Goal: Task Accomplishment & Management: Use online tool/utility

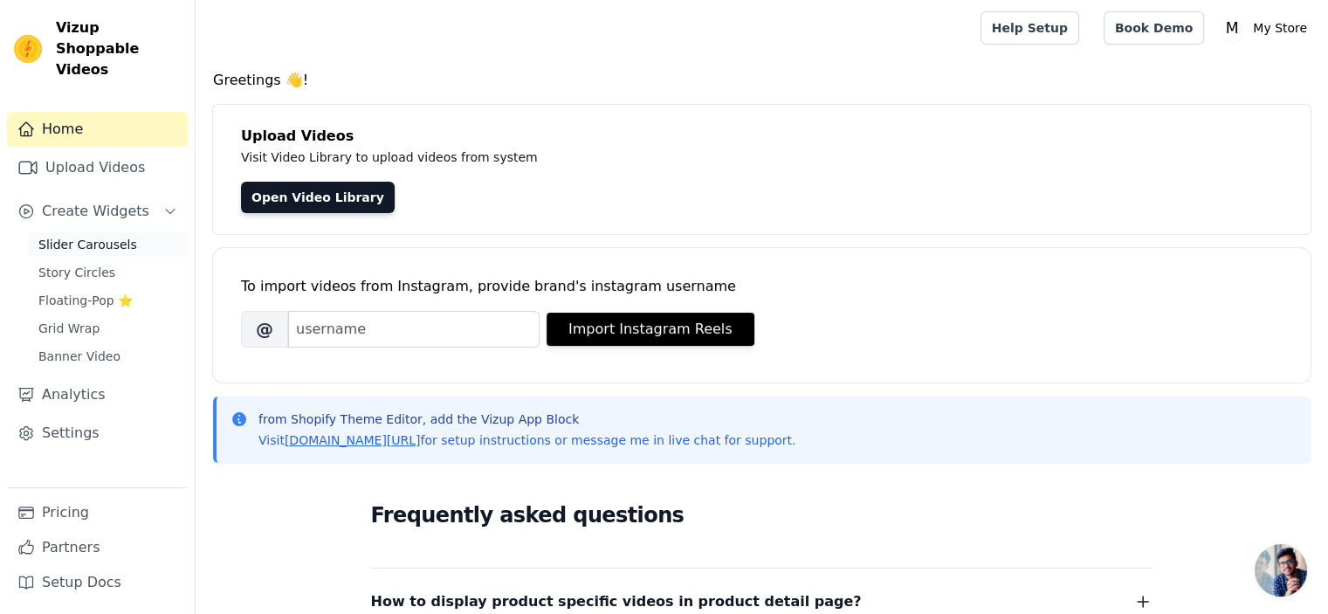
click at [94, 236] on span "Slider Carousels" at bounding box center [87, 244] width 99 height 17
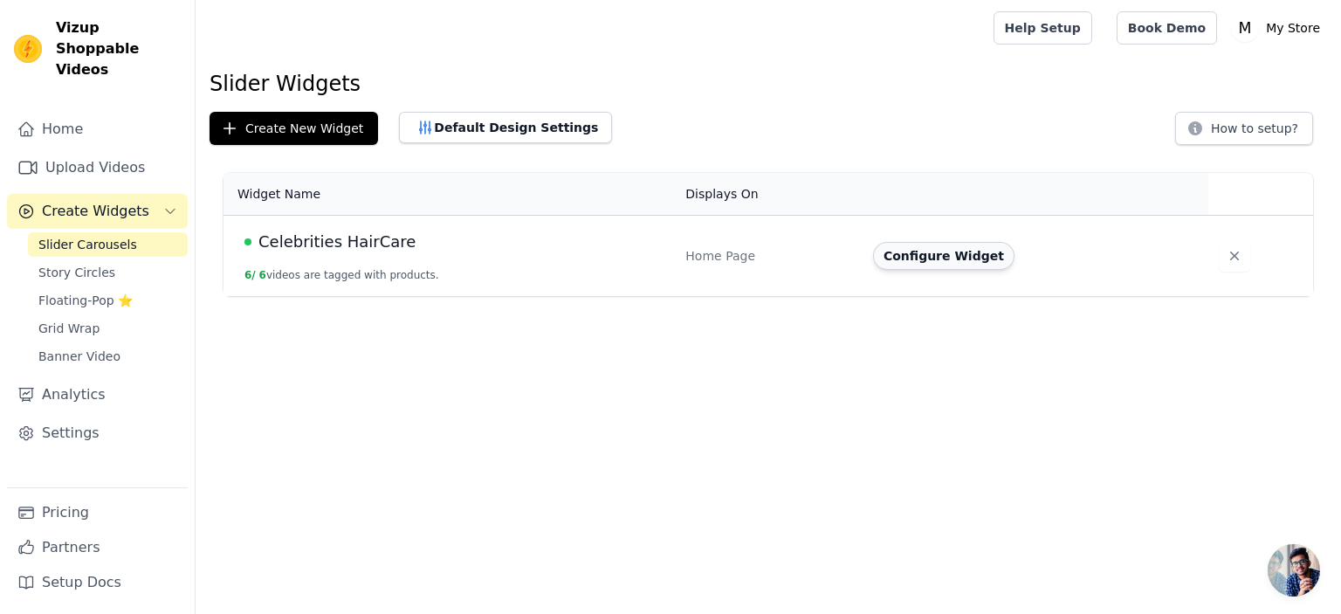
click at [964, 258] on button "Configure Widget" at bounding box center [943, 256] width 141 height 28
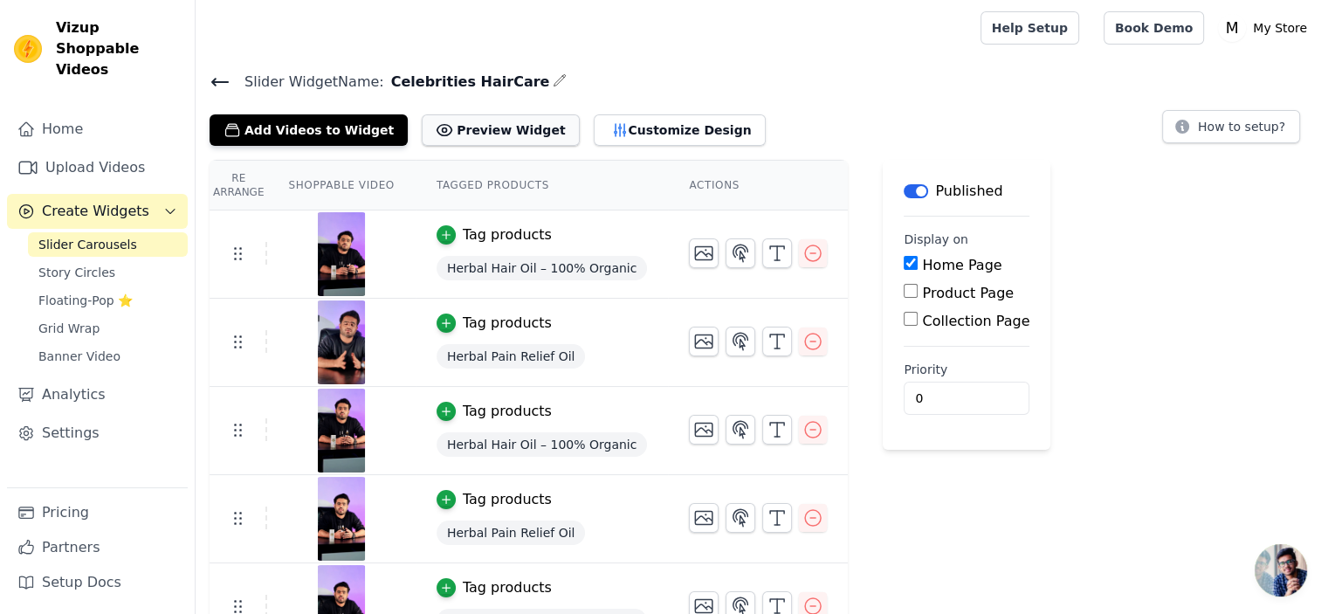
click at [468, 121] on button "Preview Widget" at bounding box center [500, 129] width 157 height 31
click at [663, 135] on button "Customize Design" at bounding box center [680, 129] width 172 height 31
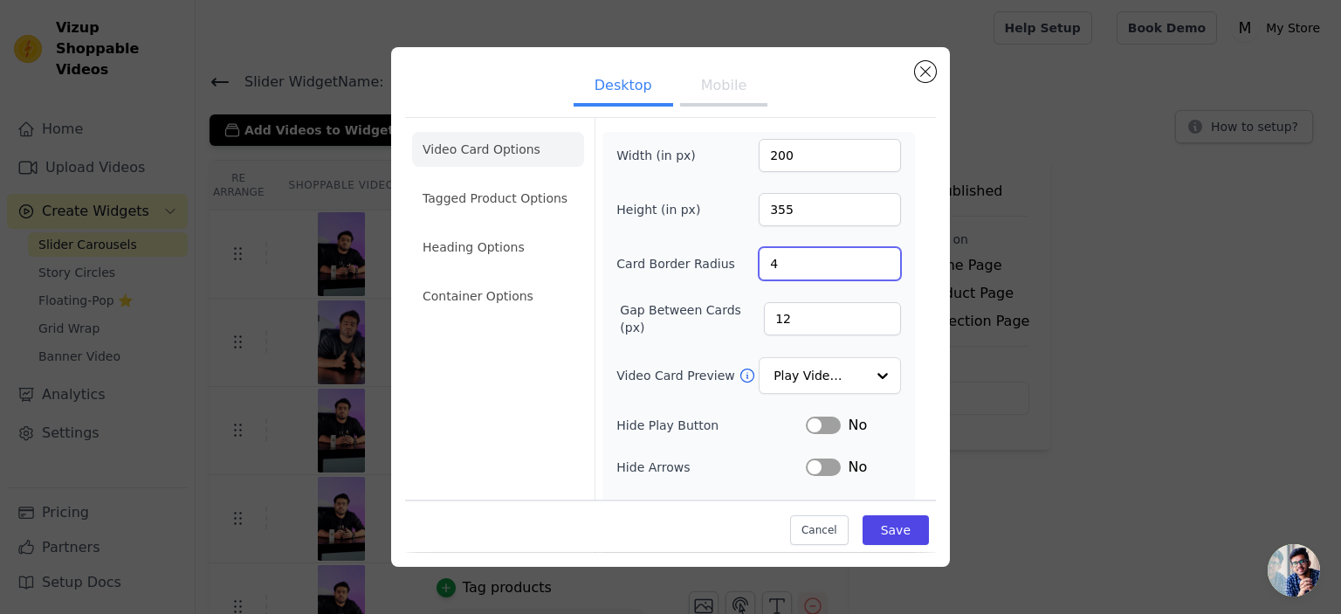
drag, startPoint x: 759, startPoint y: 262, endPoint x: 789, endPoint y: 268, distance: 31.2
click at [789, 268] on input "4" at bounding box center [830, 263] width 142 height 33
type input "12"
click at [690, 292] on div "Width (in px) 200 Height (in px) 355 Card Border Radius 12 Gap Between Cards (p…" at bounding box center [758, 399] width 285 height 520
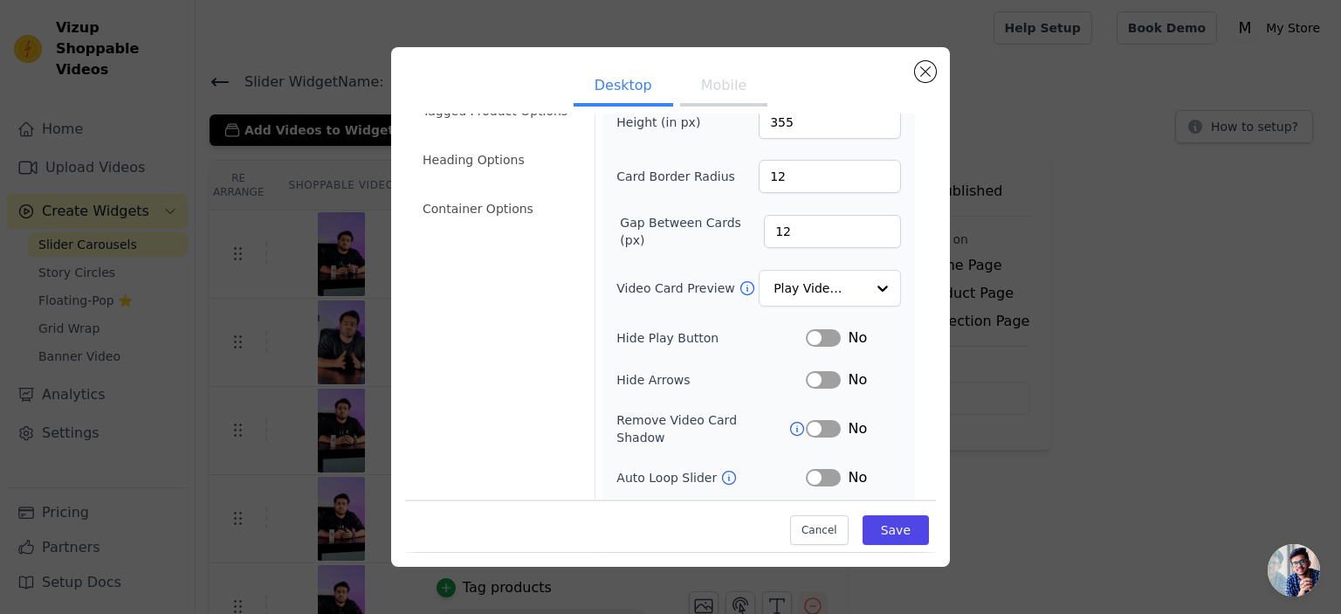
scroll to position [155, 0]
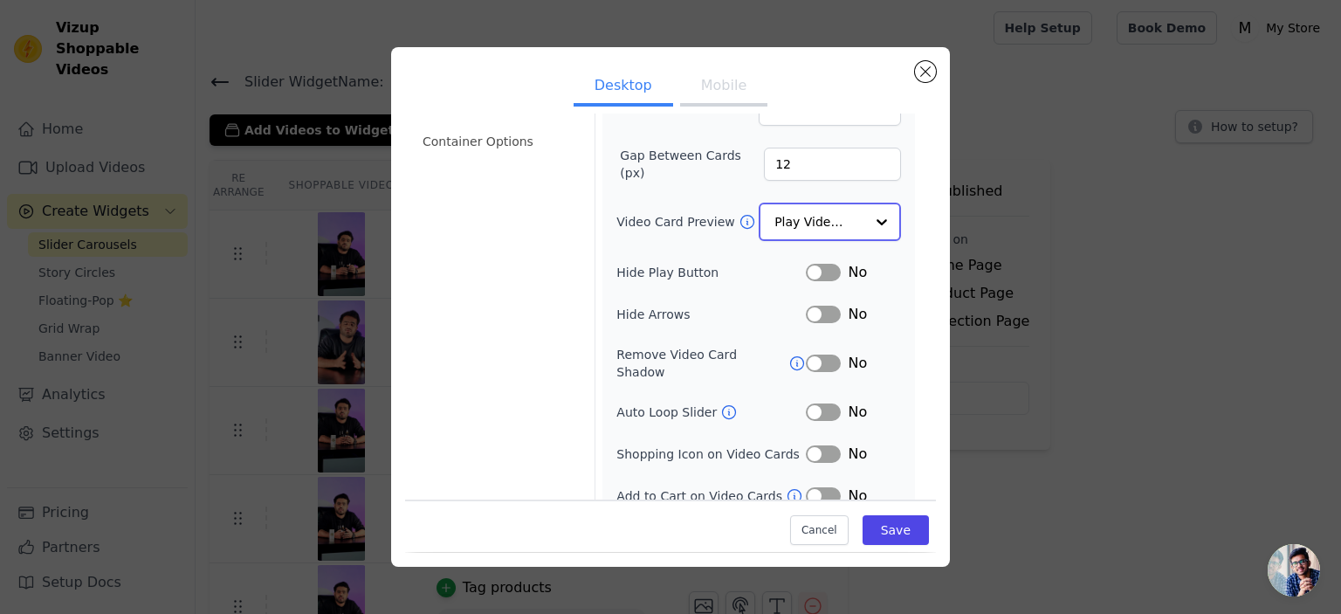
click at [843, 216] on input "Video Card Preview" at bounding box center [819, 221] width 90 height 35
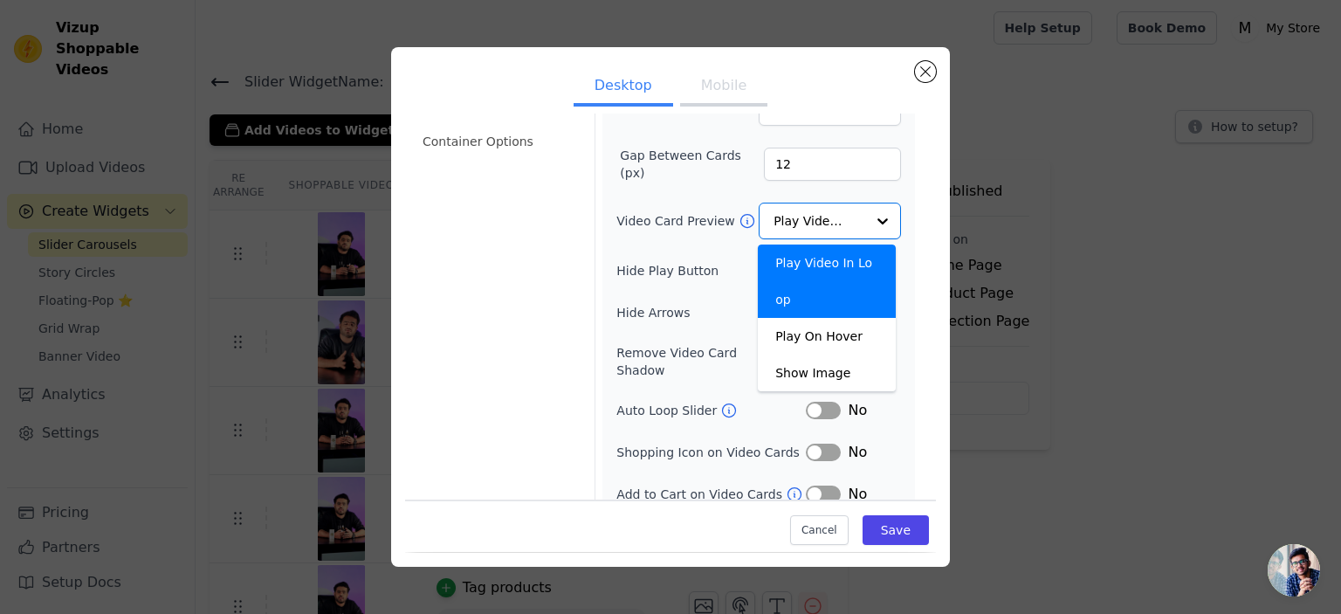
click at [906, 223] on form "Width (in px) 200 Height (in px) 355 Card Border Radius 12 Gap Between Cards (p…" at bounding box center [758, 240] width 327 height 555
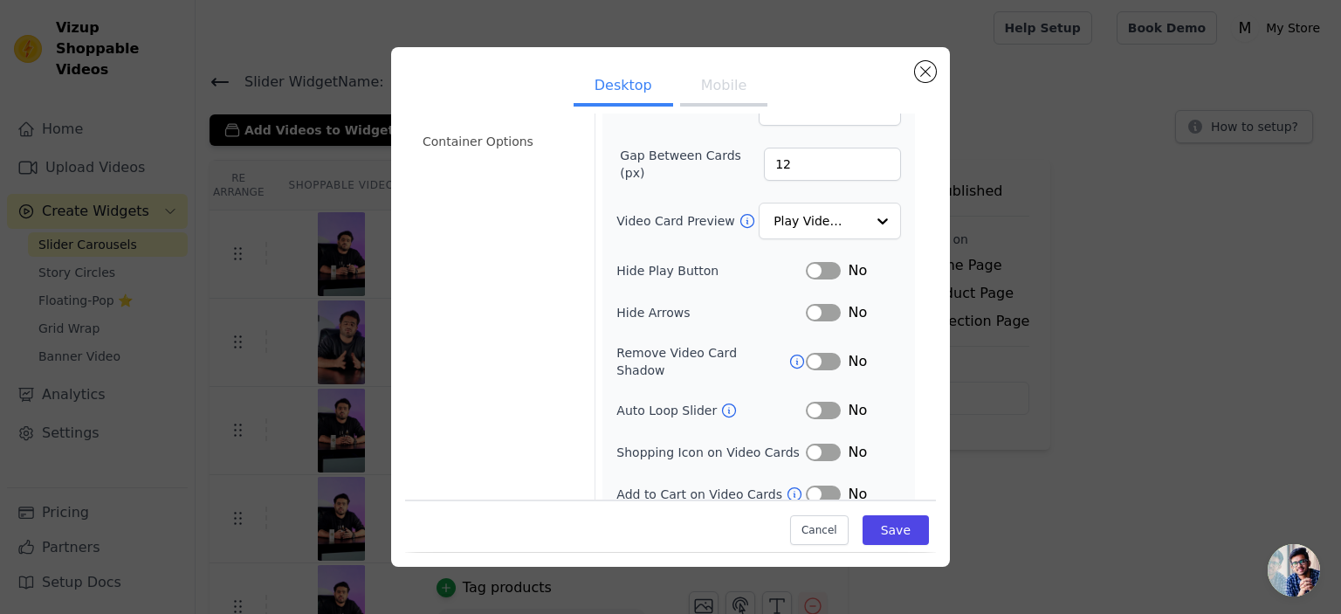
click at [788, 353] on icon at bounding box center [796, 361] width 17 height 17
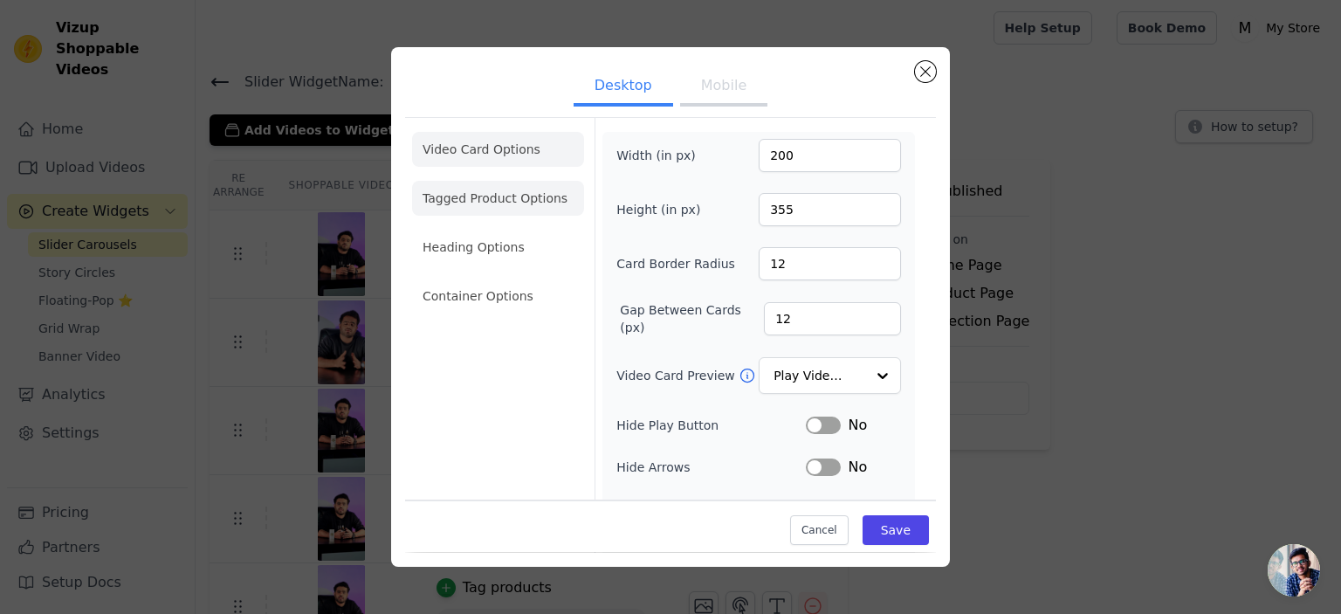
click at [531, 198] on li "Tagged Product Options" at bounding box center [498, 198] width 172 height 35
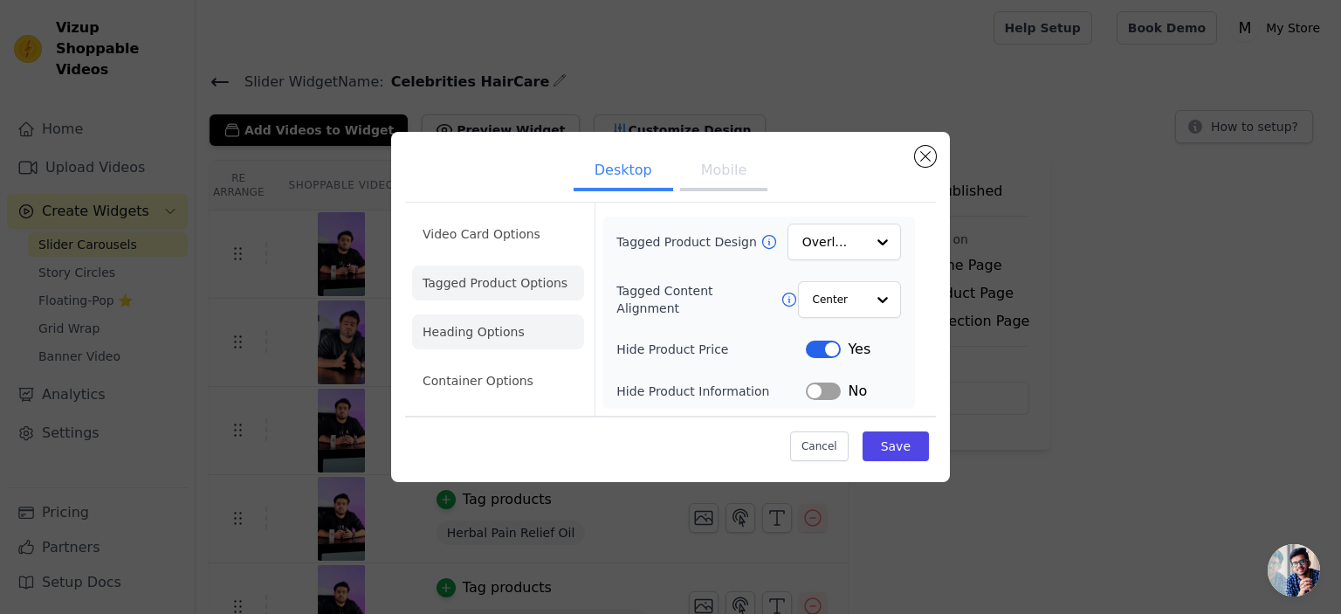
click at [485, 328] on li "Heading Options" at bounding box center [498, 331] width 172 height 35
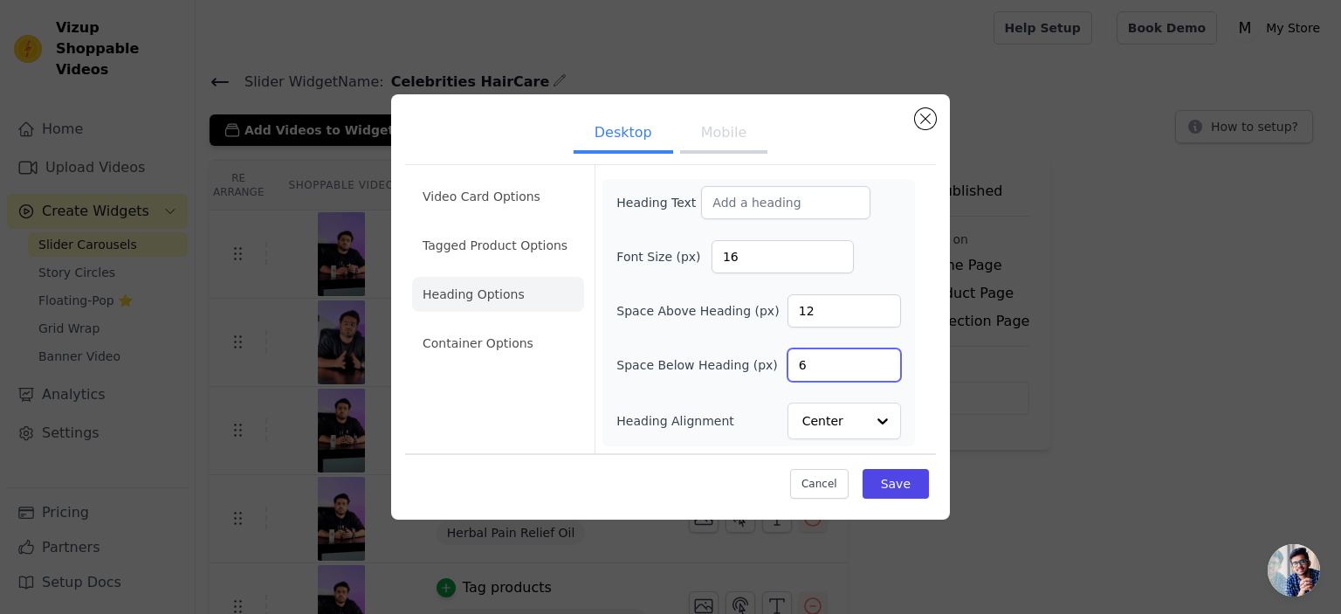
drag, startPoint x: 787, startPoint y: 370, endPoint x: 835, endPoint y: 371, distance: 48.0
click at [835, 371] on input "6" at bounding box center [845, 364] width 114 height 33
click at [469, 321] on ul "Video Card Options Tagged Product Options Heading Options Container Options" at bounding box center [498, 270] width 172 height 196
click at [480, 338] on li "Container Options" at bounding box center [498, 343] width 172 height 35
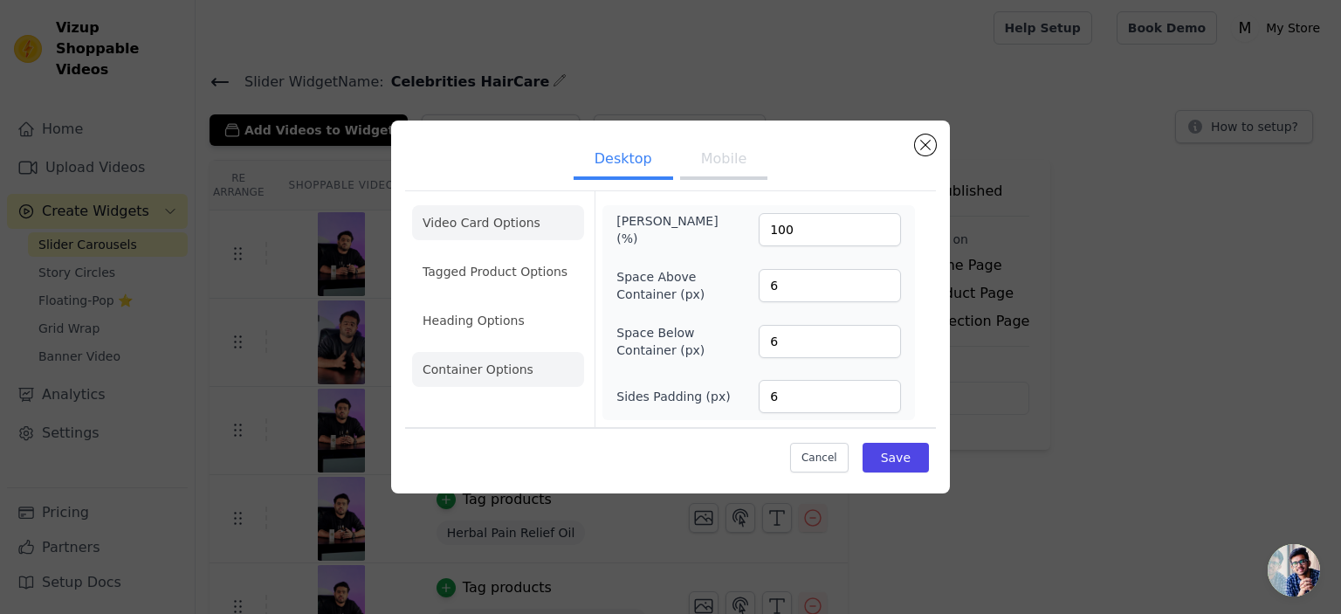
click at [449, 223] on li "Video Card Options" at bounding box center [498, 222] width 172 height 35
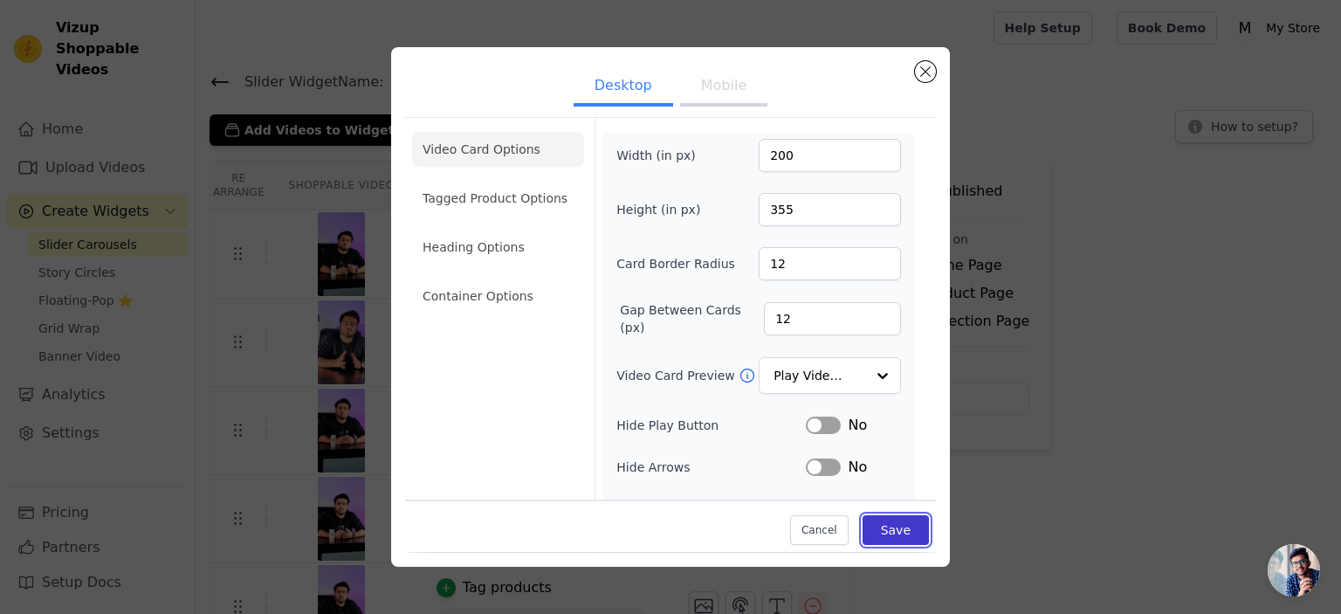
click at [870, 540] on button "Save" at bounding box center [896, 531] width 66 height 30
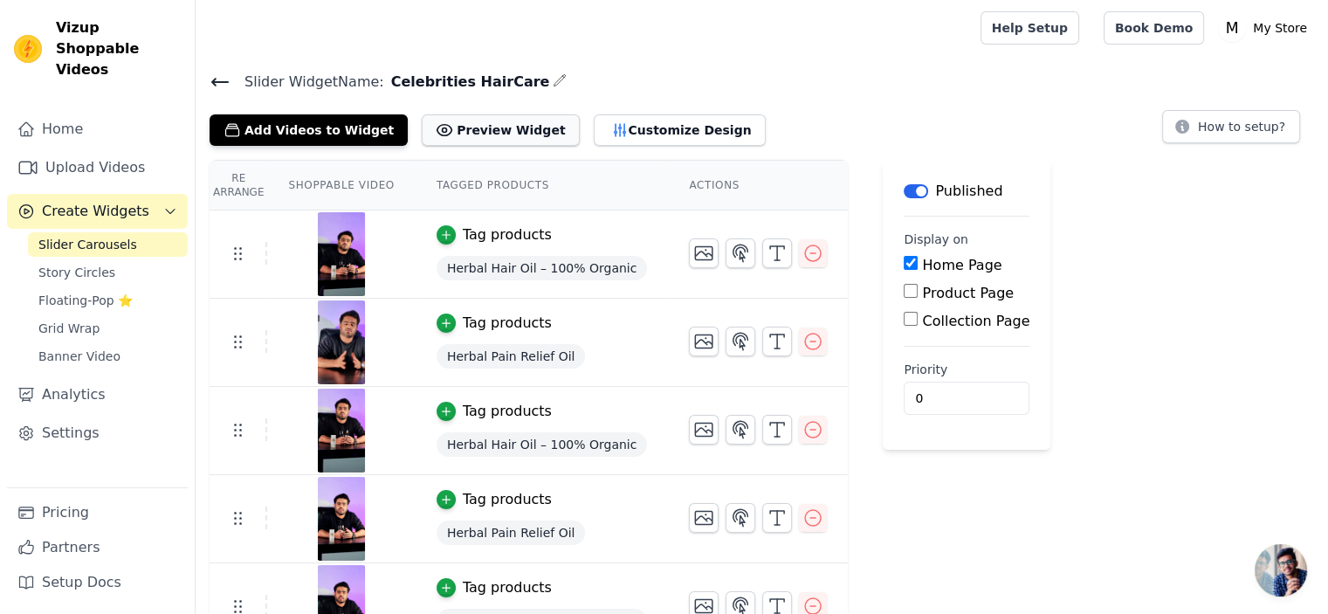
click at [444, 123] on button "Preview Widget" at bounding box center [500, 129] width 157 height 31
click at [611, 123] on icon "button" at bounding box center [619, 129] width 17 height 17
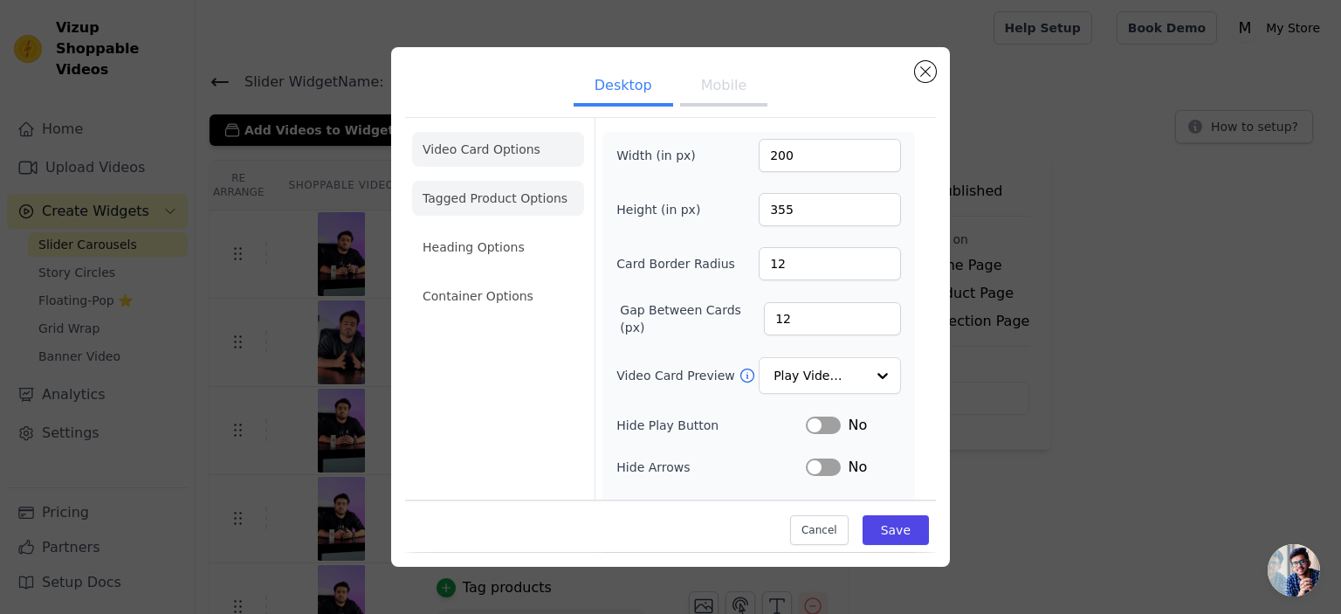
click at [500, 187] on li "Tagged Product Options" at bounding box center [498, 198] width 172 height 35
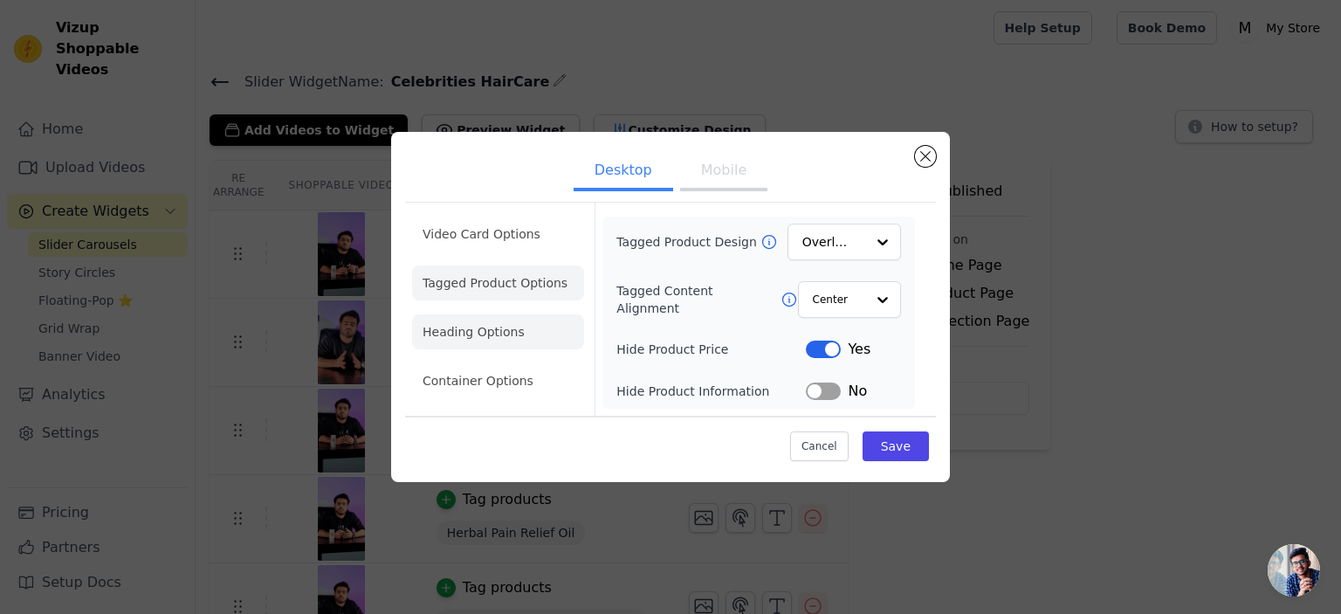
click at [490, 341] on li "Heading Options" at bounding box center [498, 331] width 172 height 35
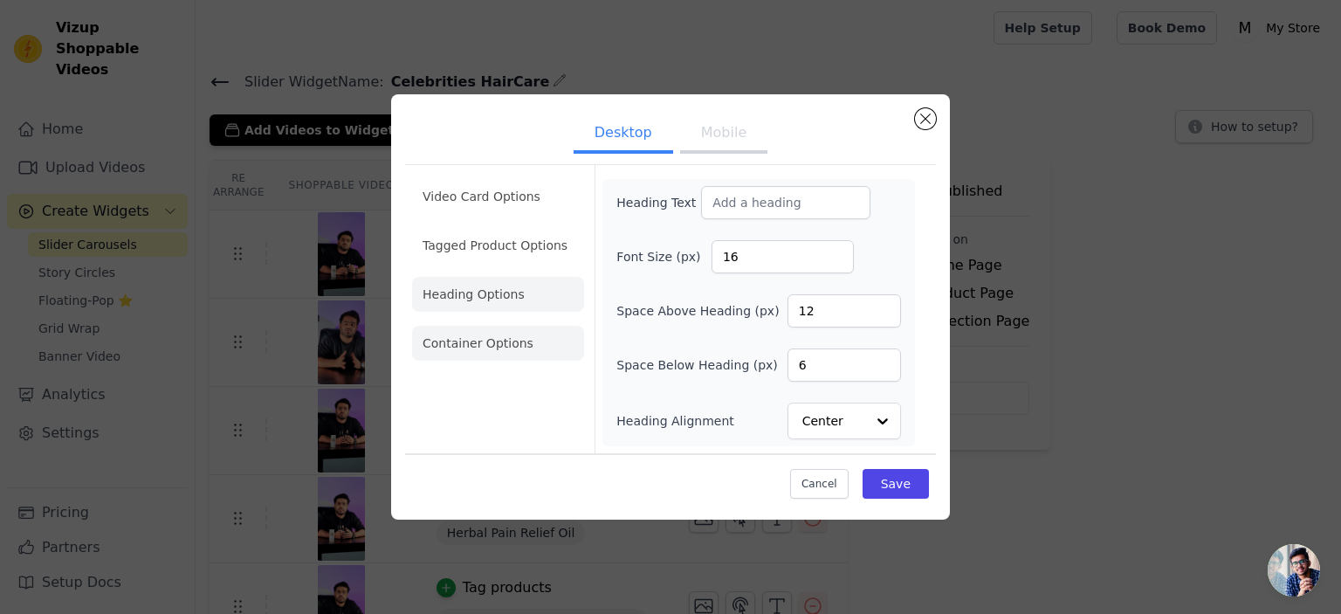
click at [490, 338] on li "Container Options" at bounding box center [498, 343] width 172 height 35
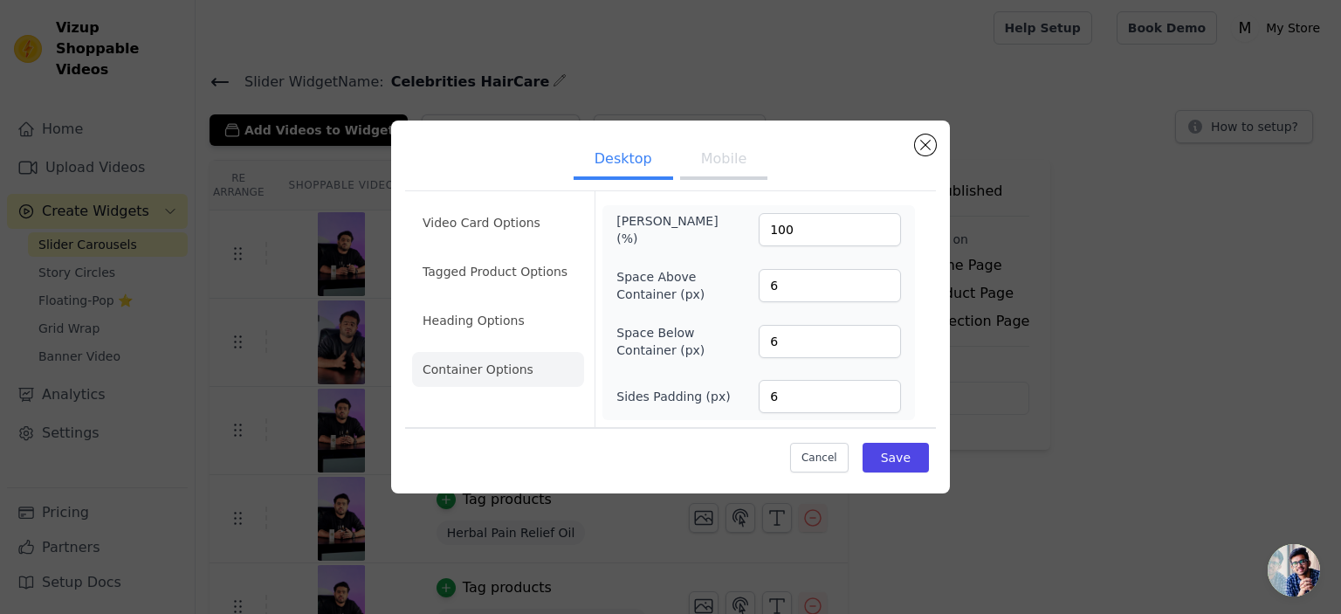
click at [491, 247] on ul "Video Card Options Tagged Product Options Heading Options Container Options" at bounding box center [498, 296] width 172 height 196
click at [524, 218] on li "Video Card Options" at bounding box center [498, 222] width 172 height 35
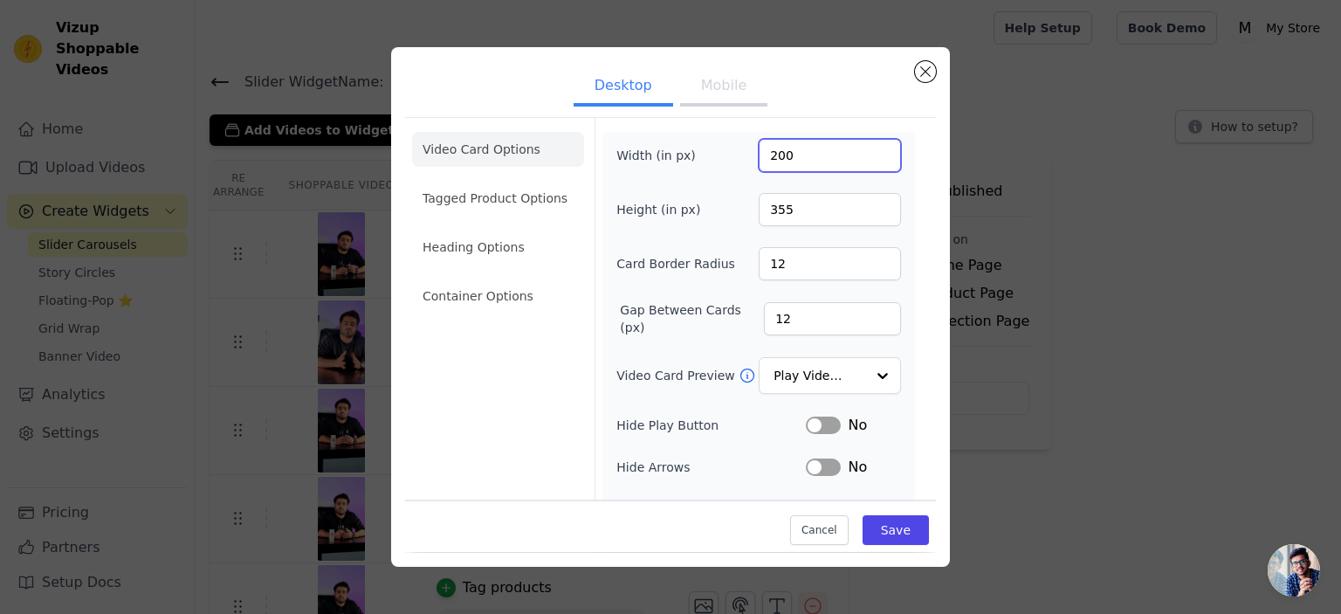
click at [768, 158] on input "200" at bounding box center [830, 155] width 142 height 33
click at [806, 165] on input "200" at bounding box center [830, 155] width 142 height 33
click at [806, 164] on input "200" at bounding box center [830, 155] width 142 height 33
click at [760, 155] on input "200" at bounding box center [830, 155] width 142 height 33
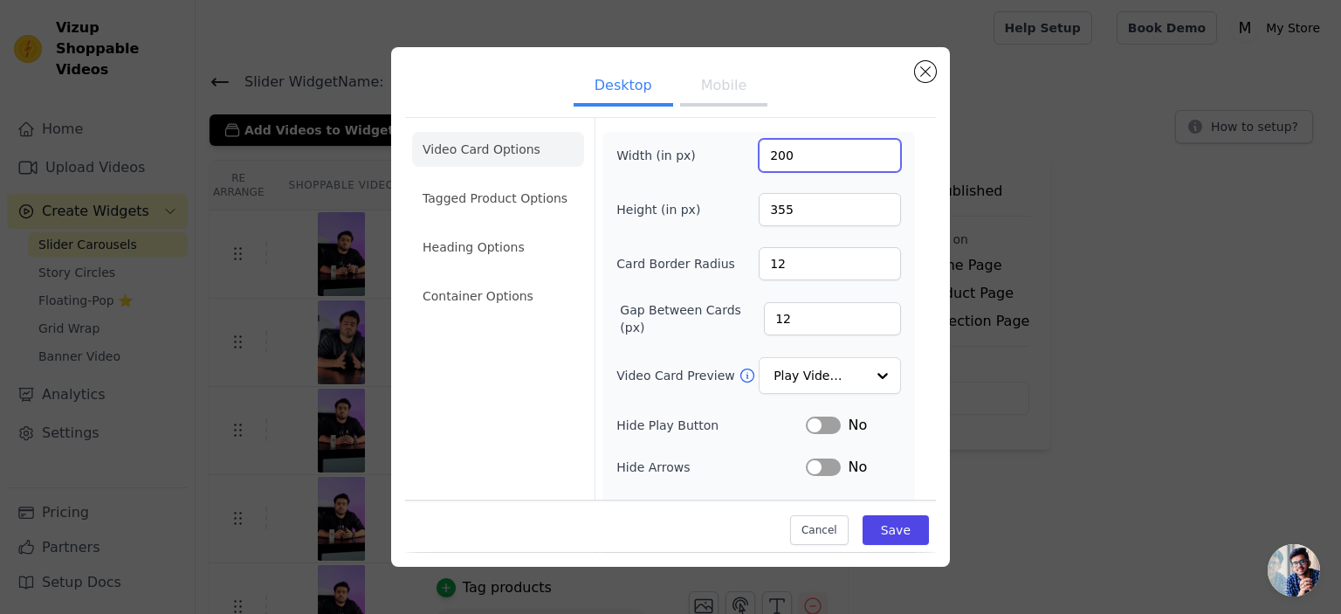
drag, startPoint x: 768, startPoint y: 153, endPoint x: 789, endPoint y: 154, distance: 21.0
click at [789, 154] on input "200" at bounding box center [830, 155] width 142 height 33
type input "240"
click at [796, 210] on input "355" at bounding box center [830, 209] width 142 height 33
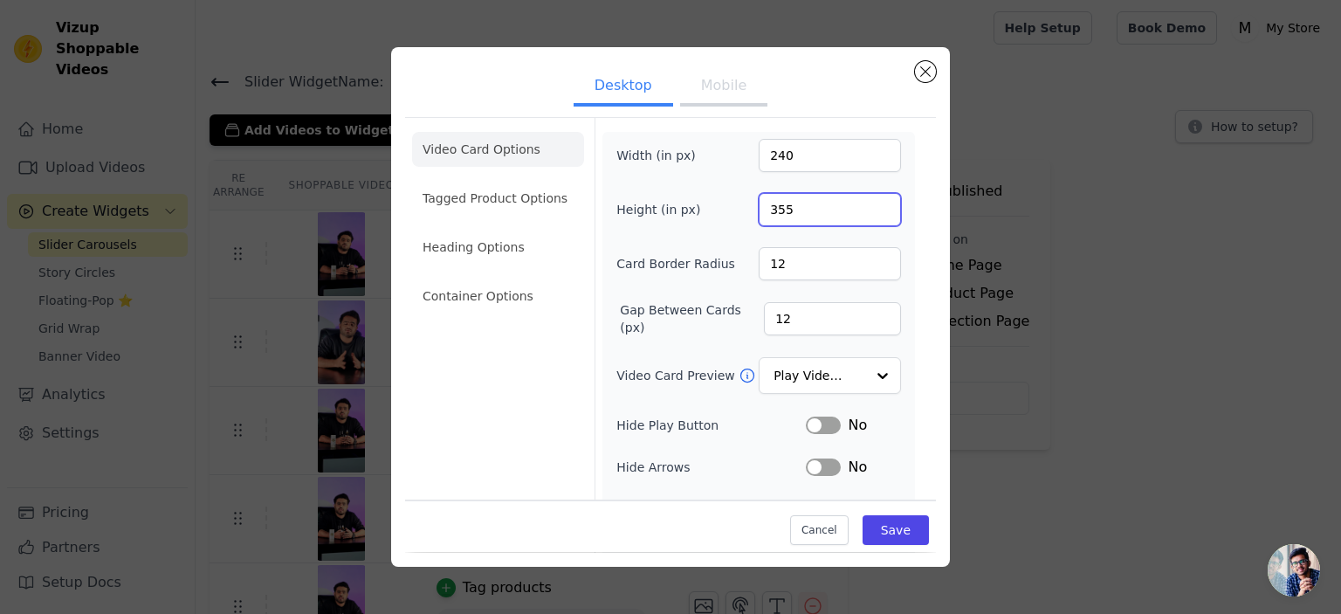
click at [796, 210] on input "355" at bounding box center [830, 209] width 142 height 33
type input "427"
click at [879, 527] on button "Save" at bounding box center [896, 531] width 66 height 30
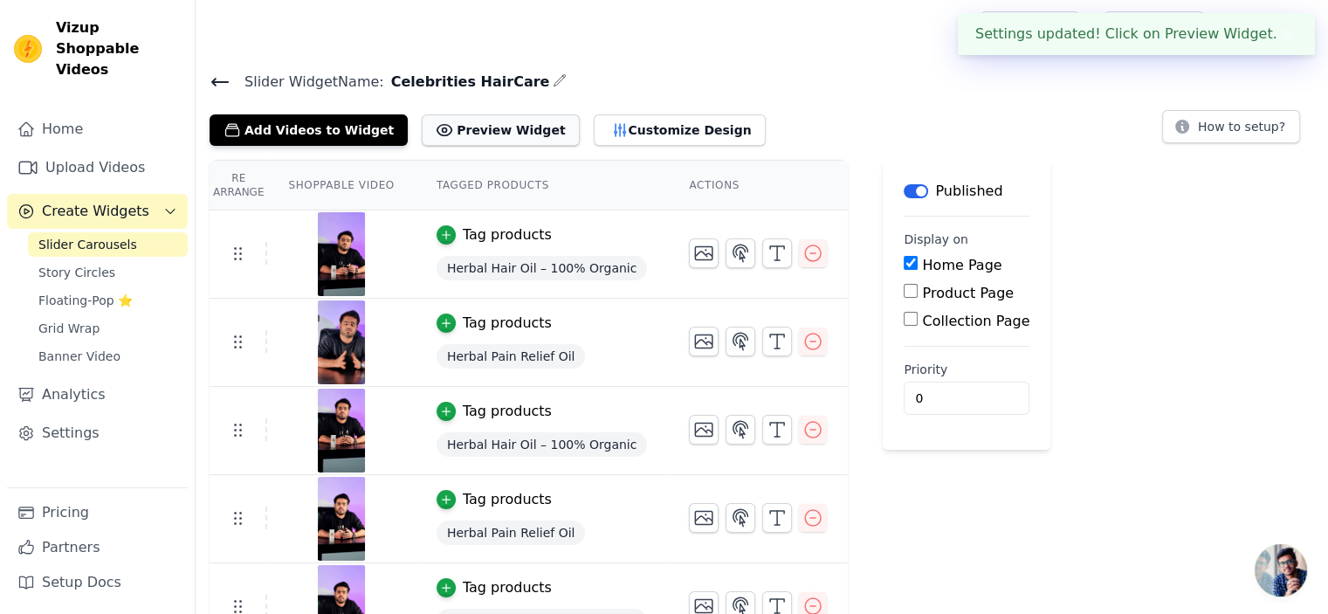
click at [461, 130] on button "Preview Widget" at bounding box center [500, 129] width 157 height 31
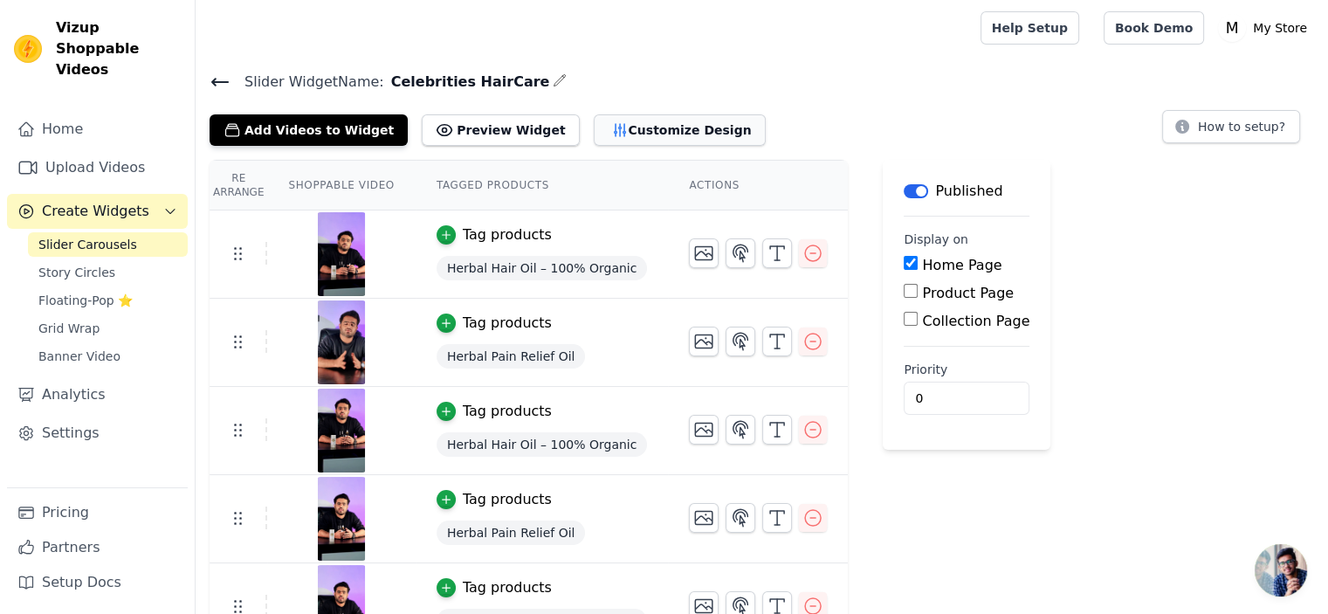
click at [596, 128] on button "Customize Design" at bounding box center [680, 129] width 172 height 31
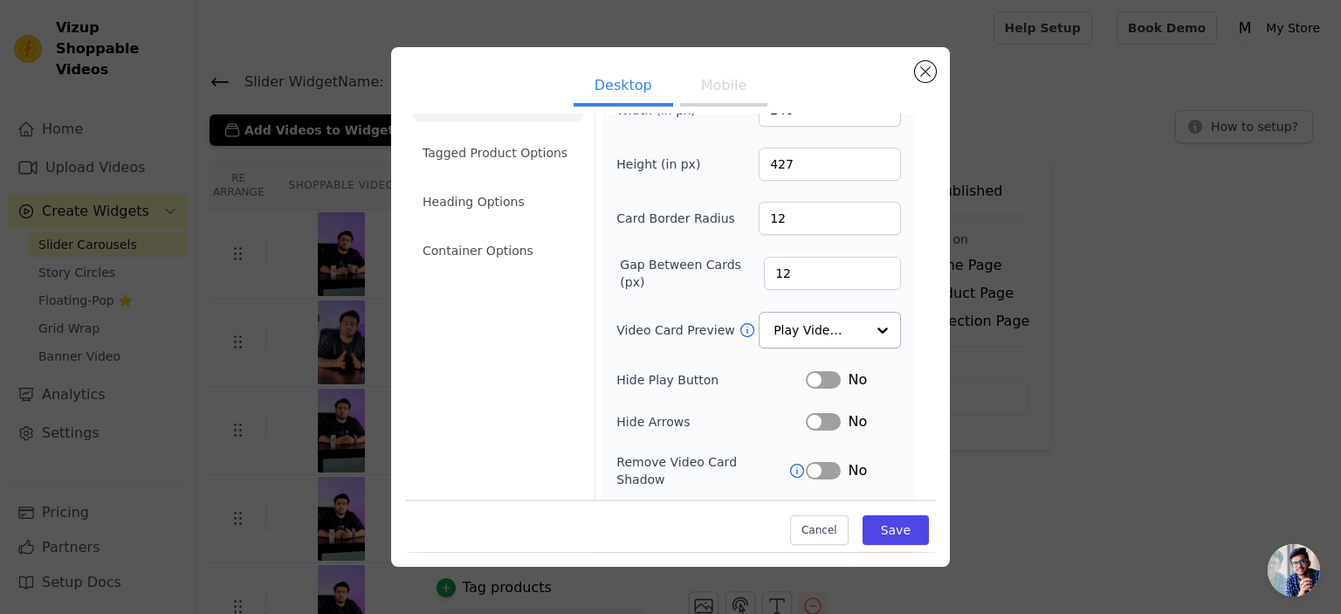
scroll to position [87, 0]
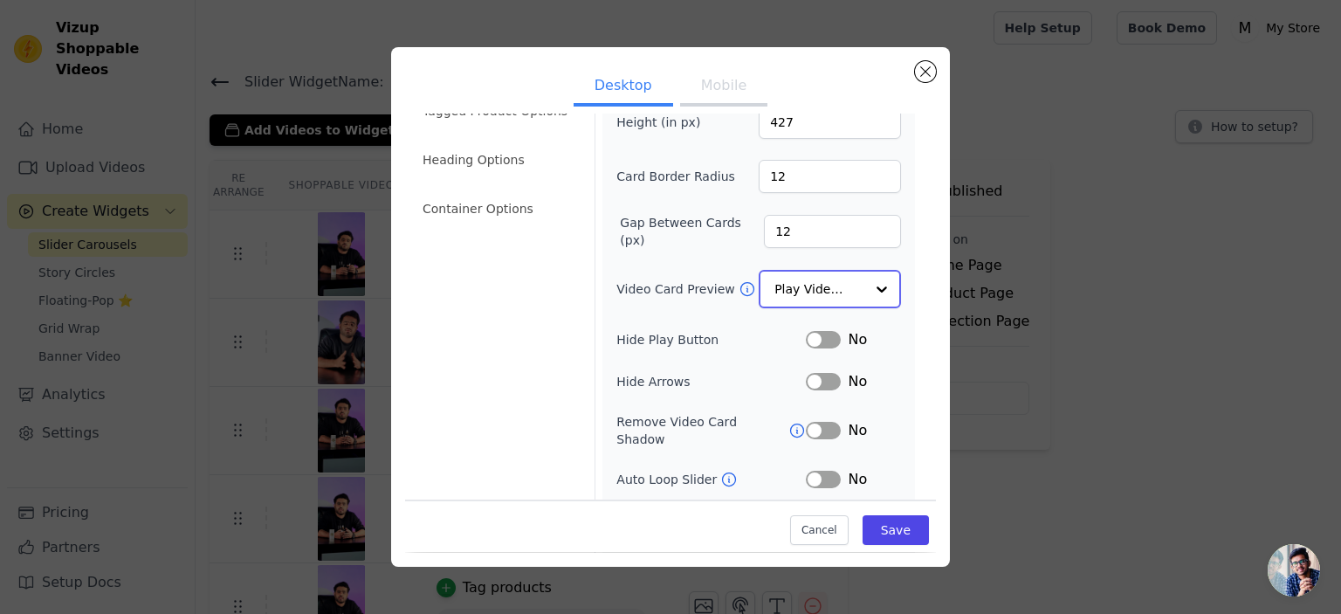
click at [801, 286] on input "Video Card Preview" at bounding box center [819, 289] width 90 height 35
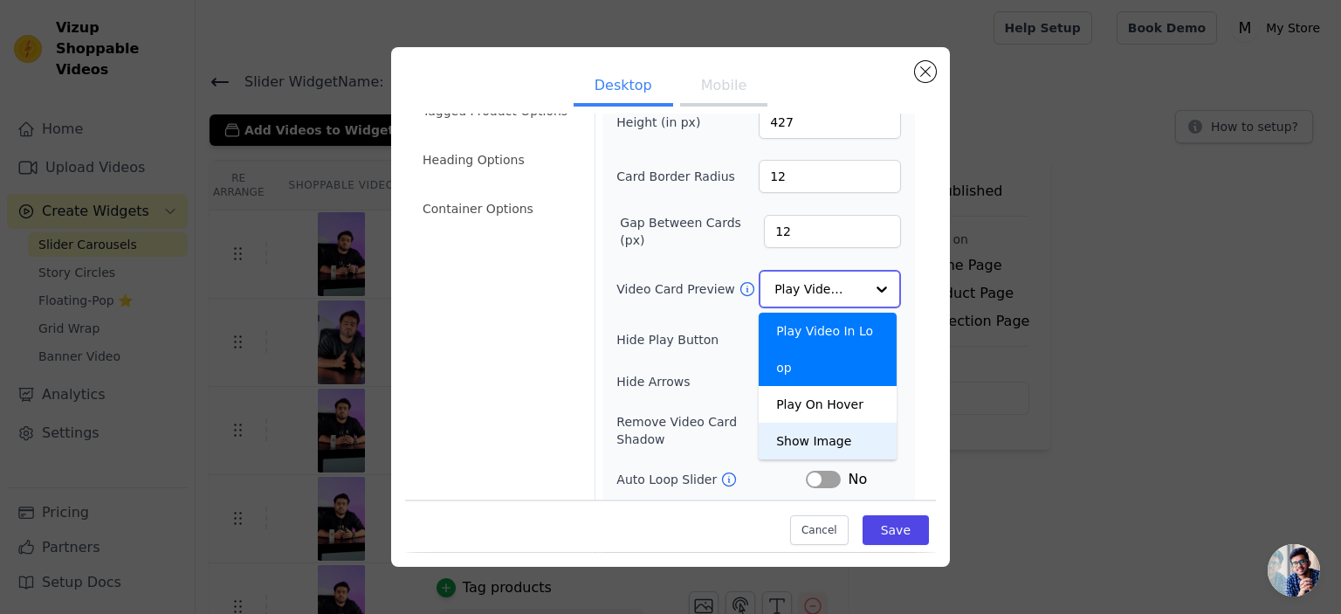
click at [820, 423] on div "Show Image" at bounding box center [828, 441] width 138 height 37
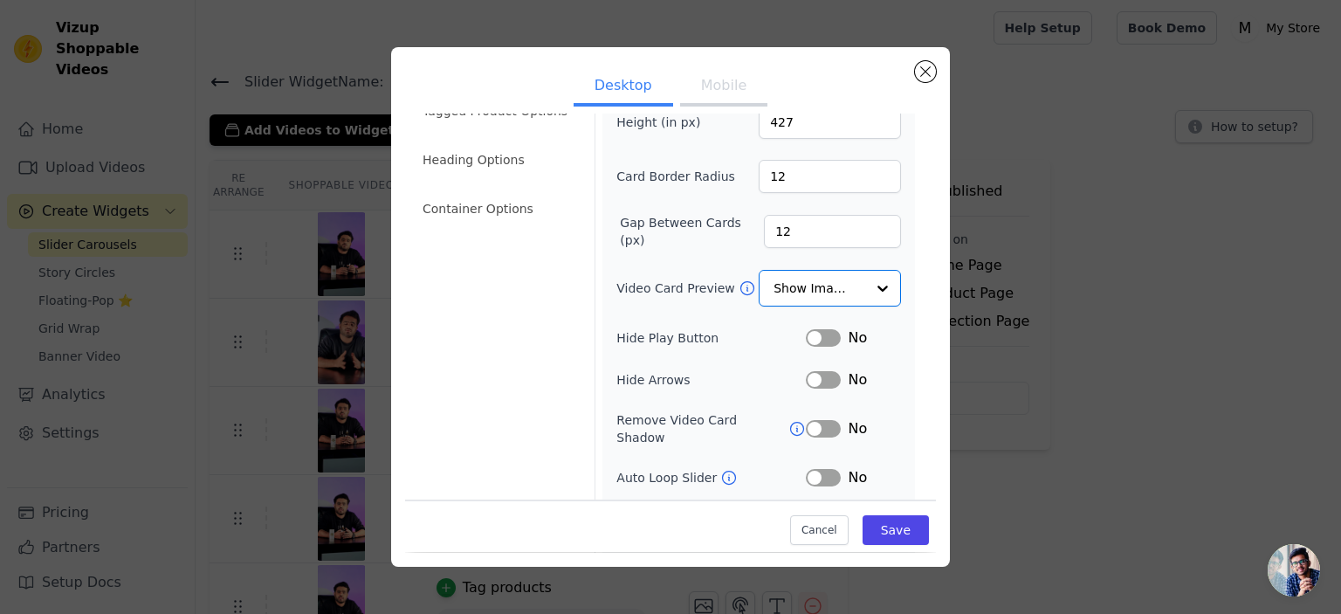
click at [737, 316] on div "Width (in px) 240 Height (in px) 427 Card Border Radius 12 Gap Between Cards (p…" at bounding box center [758, 312] width 285 height 520
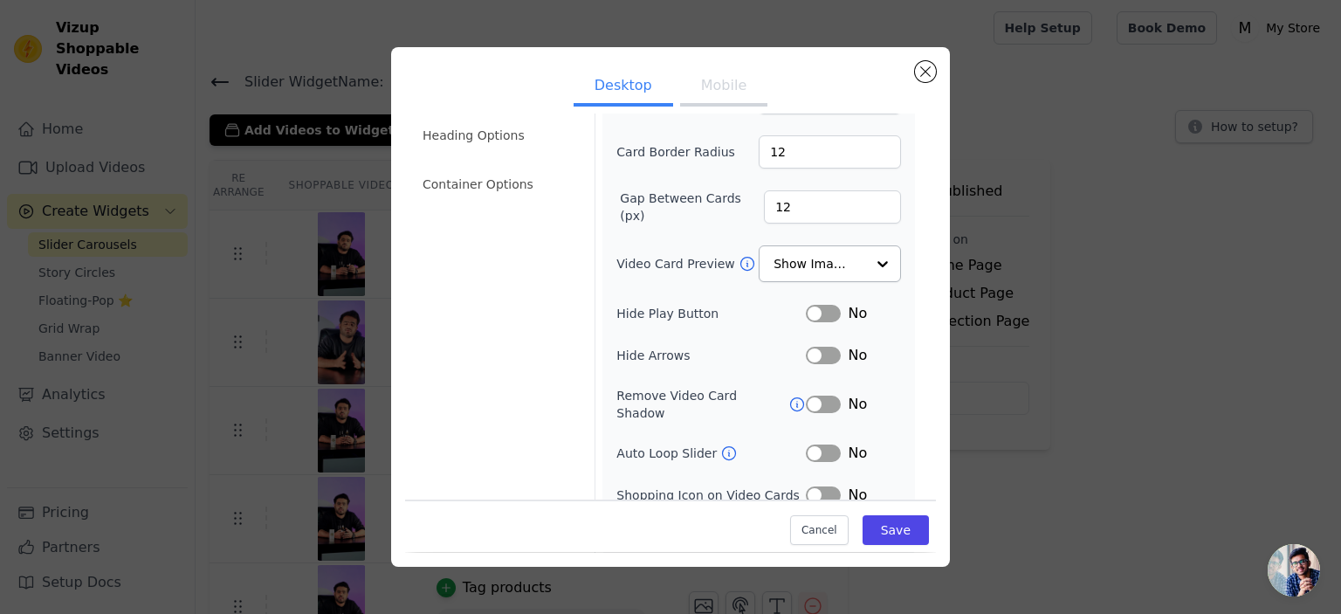
scroll to position [155, 0]
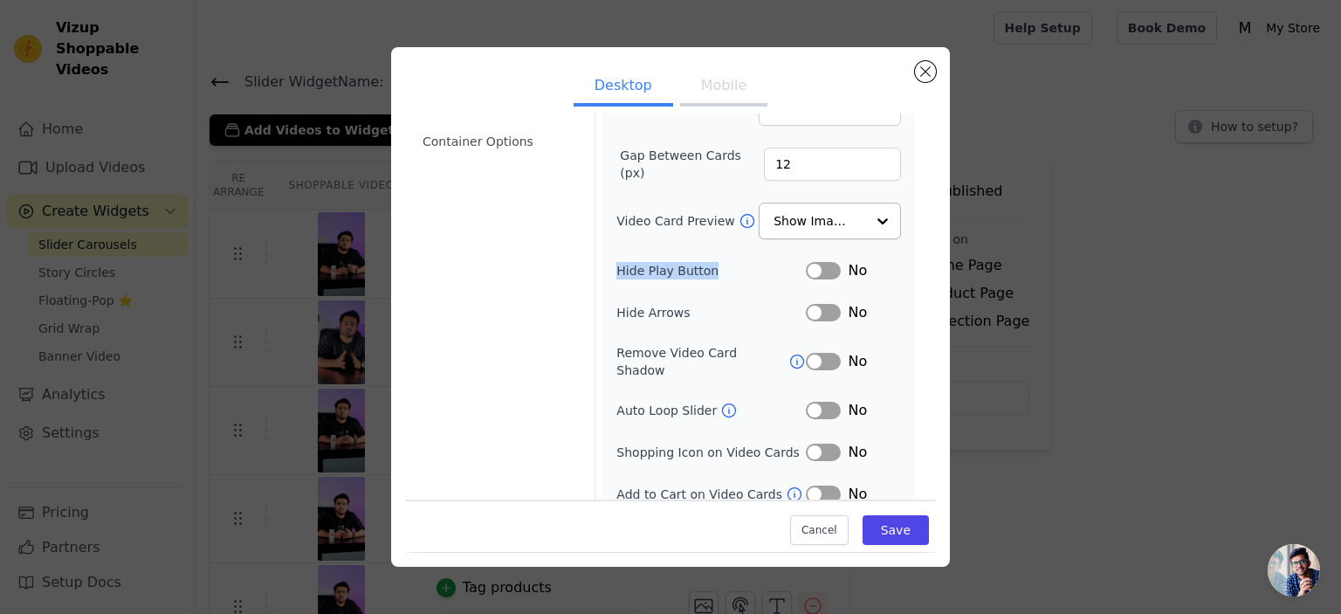
drag, startPoint x: 608, startPoint y: 264, endPoint x: 726, endPoint y: 266, distance: 118.8
click at [726, 266] on div "Width (in px) 240 Height (in px) 427 Card Border Radius 12 Gap Between Cards (p…" at bounding box center [758, 244] width 313 height 534
click at [751, 304] on label "Hide Arrows" at bounding box center [710, 312] width 189 height 17
drag, startPoint x: 884, startPoint y: 524, endPoint x: 871, endPoint y: 483, distance: 42.8
click at [884, 526] on button "Save" at bounding box center [896, 531] width 66 height 30
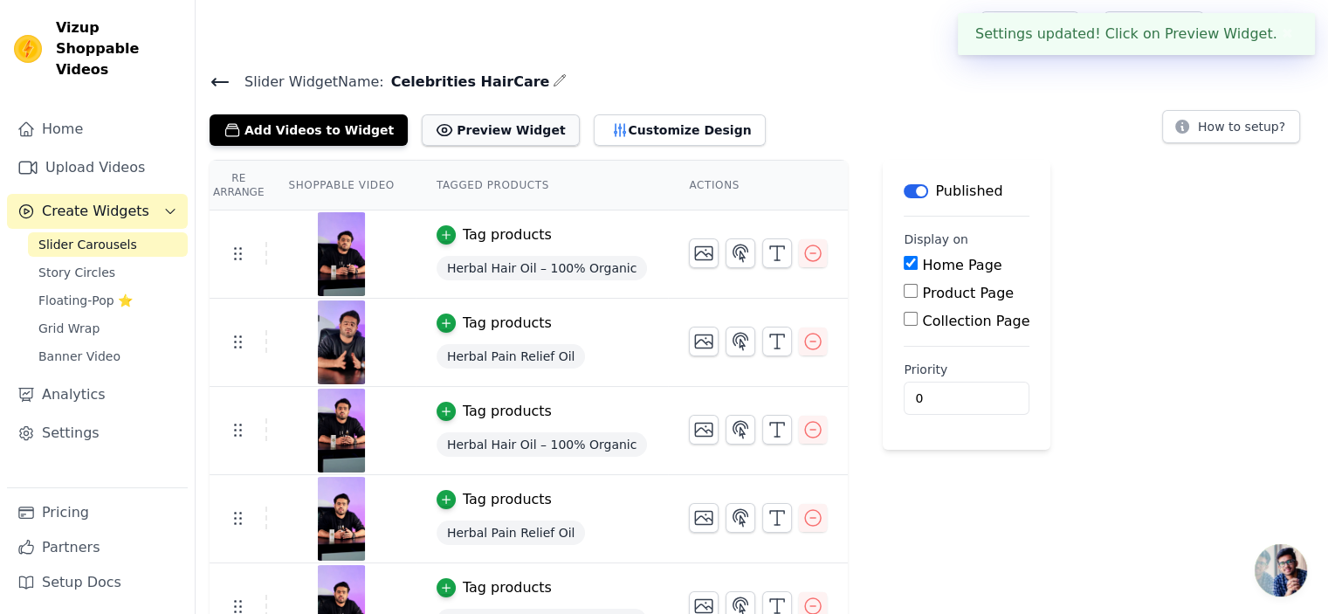
click at [482, 132] on button "Preview Widget" at bounding box center [500, 129] width 157 height 31
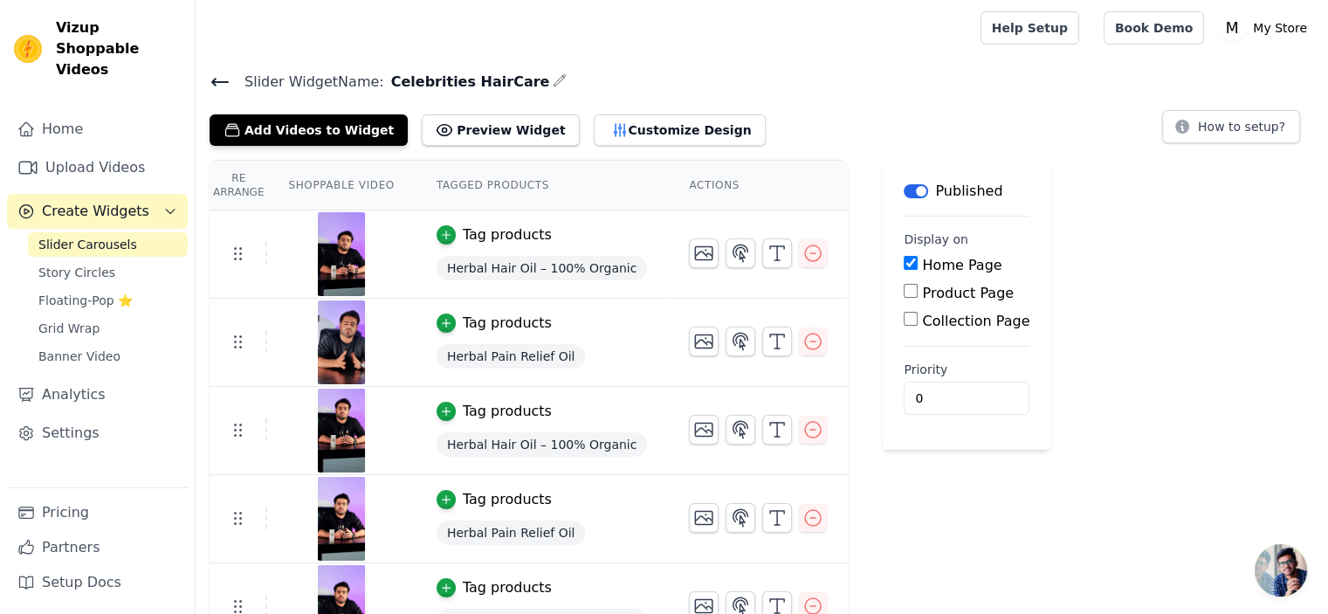
click at [904, 292] on input "Product Page" at bounding box center [911, 291] width 14 height 14
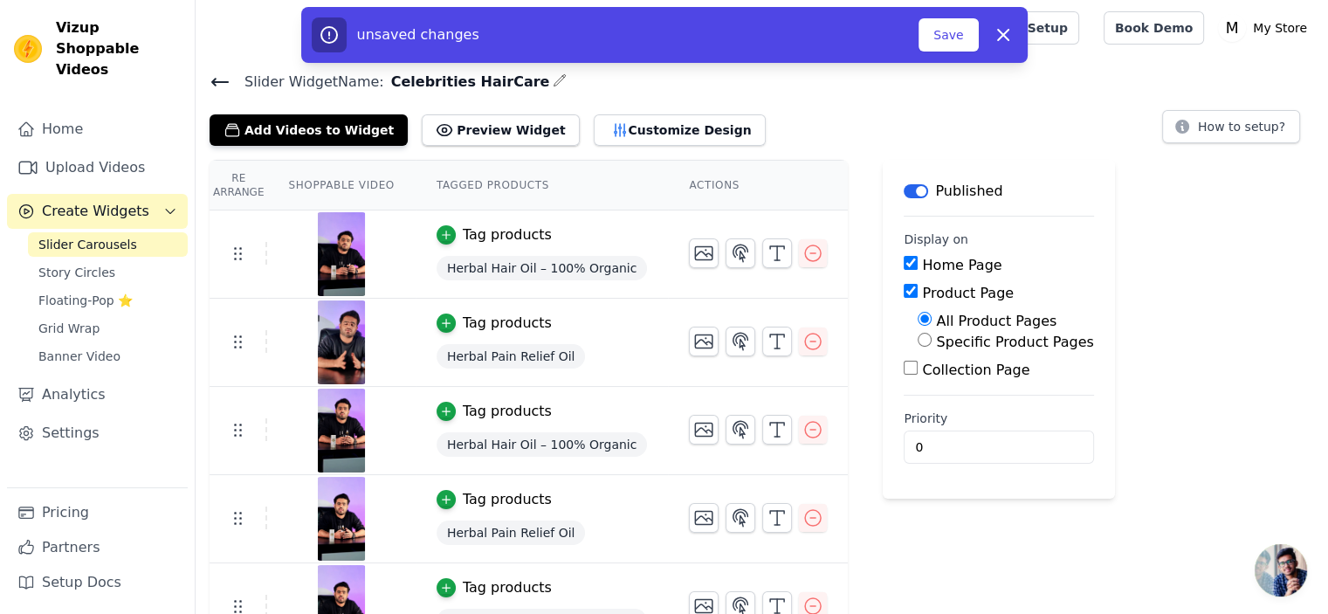
click at [904, 283] on div "Product Page" at bounding box center [998, 293] width 189 height 21
click at [904, 294] on input "Product Page" at bounding box center [911, 291] width 14 height 14
checkbox input "false"
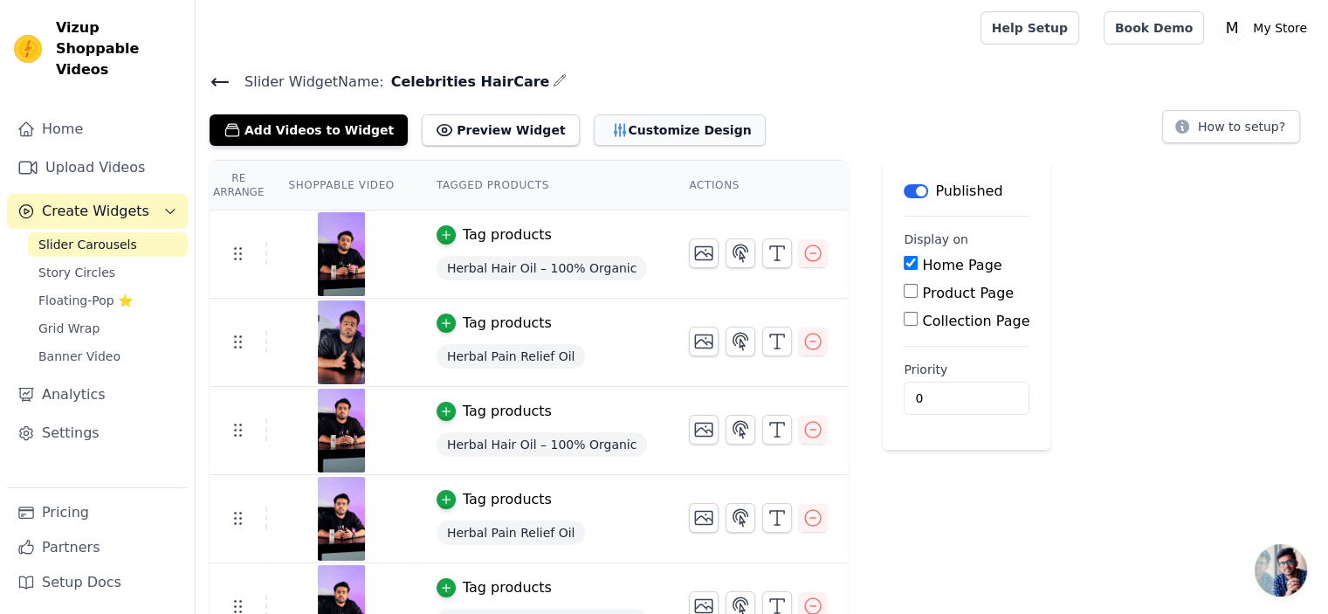
click at [614, 128] on icon "button" at bounding box center [619, 130] width 11 height 12
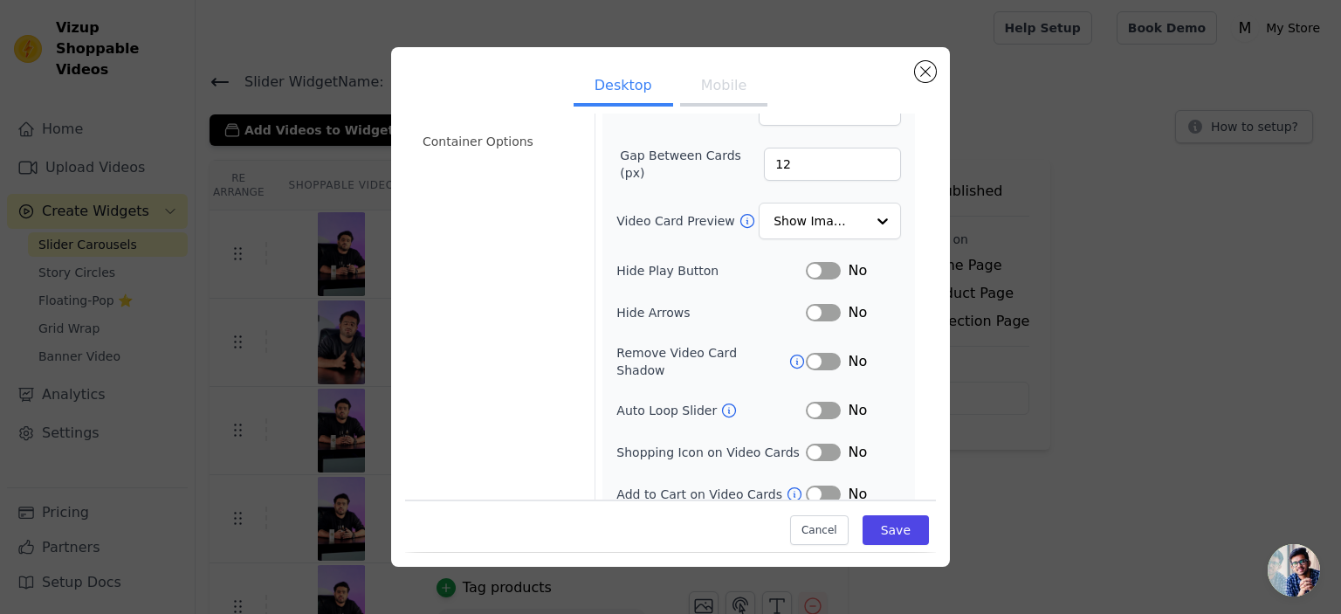
scroll to position [0, 0]
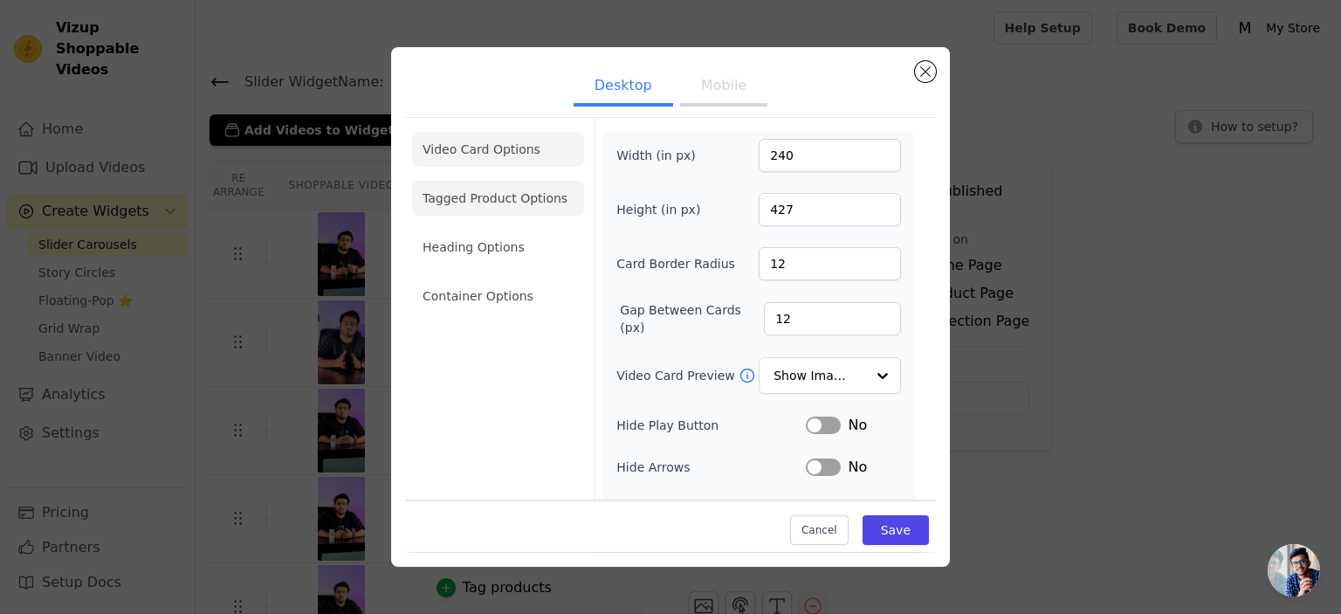
click at [525, 204] on li "Tagged Product Options" at bounding box center [498, 198] width 172 height 35
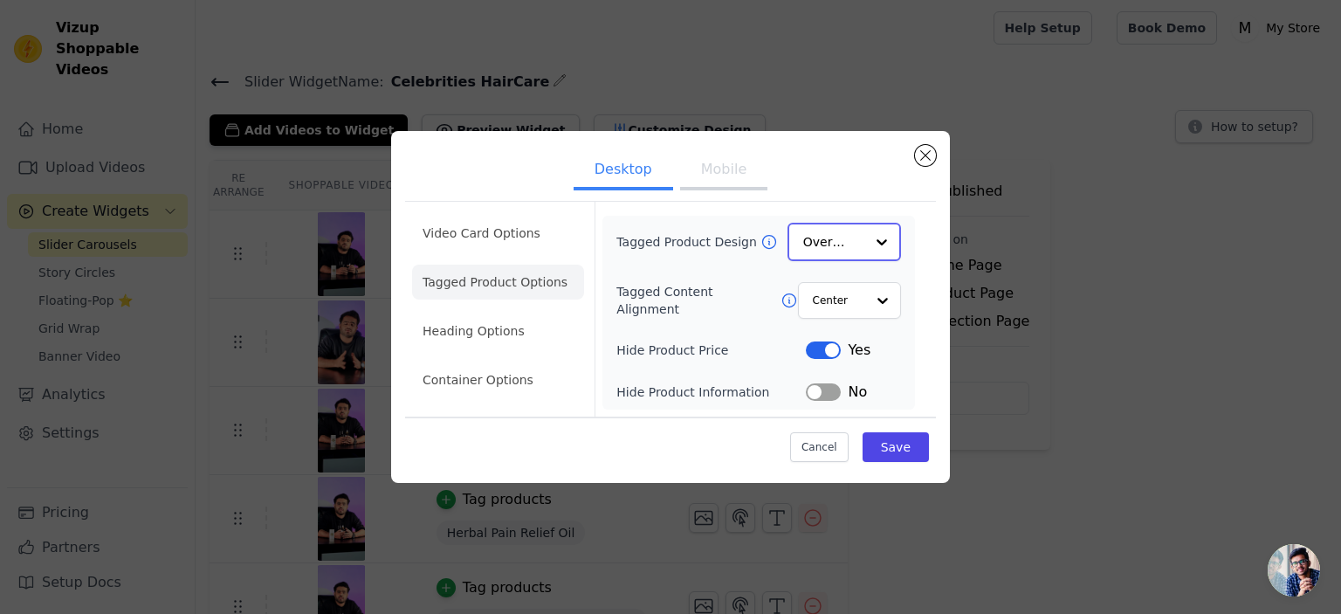
click at [839, 258] on input "Tagged Product Design" at bounding box center [833, 241] width 61 height 35
click at [859, 286] on div "Card" at bounding box center [845, 283] width 114 height 37
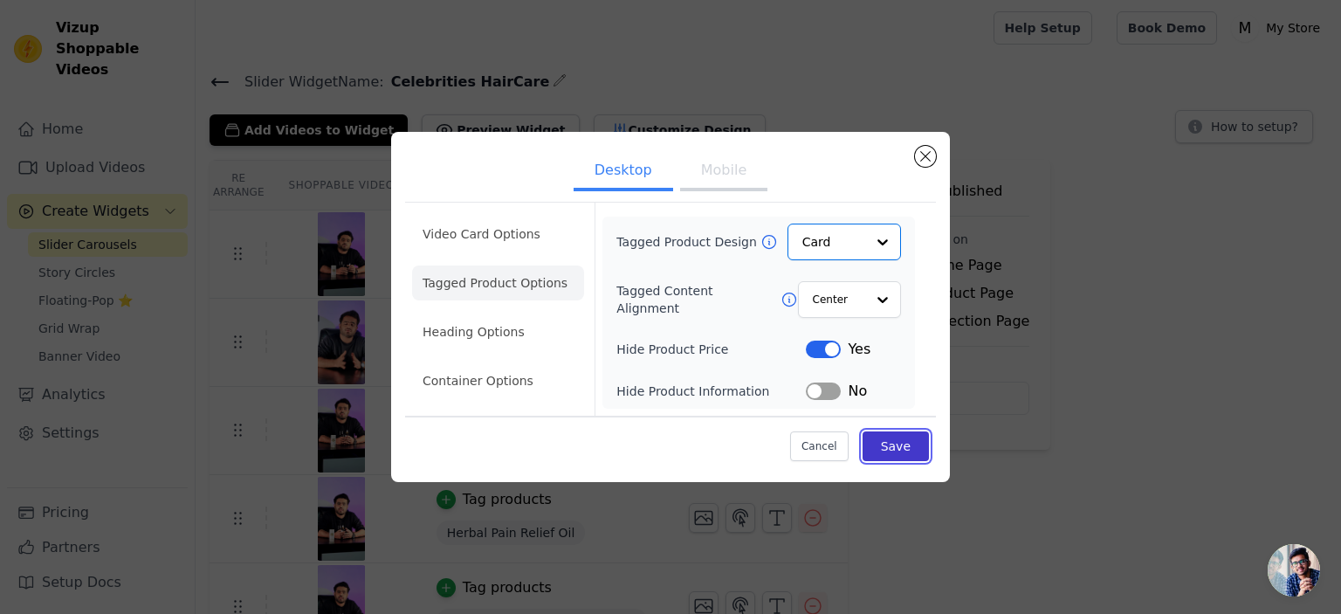
click at [895, 439] on button "Save" at bounding box center [896, 446] width 66 height 30
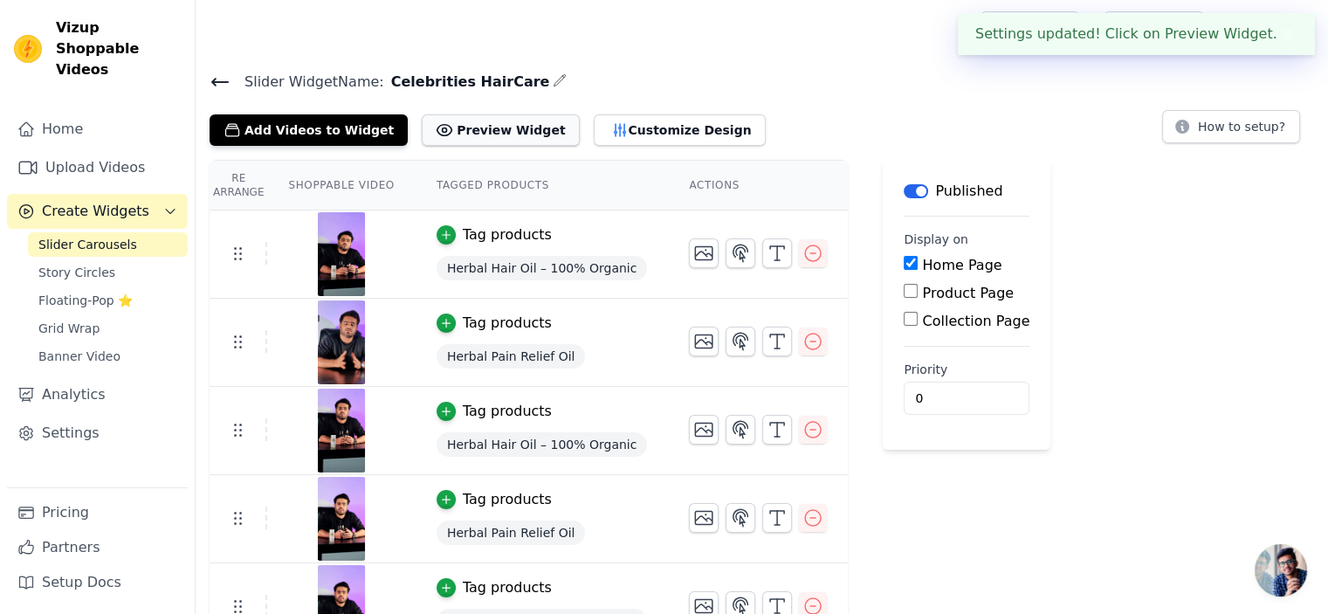
click at [453, 140] on button "Preview Widget" at bounding box center [500, 129] width 157 height 31
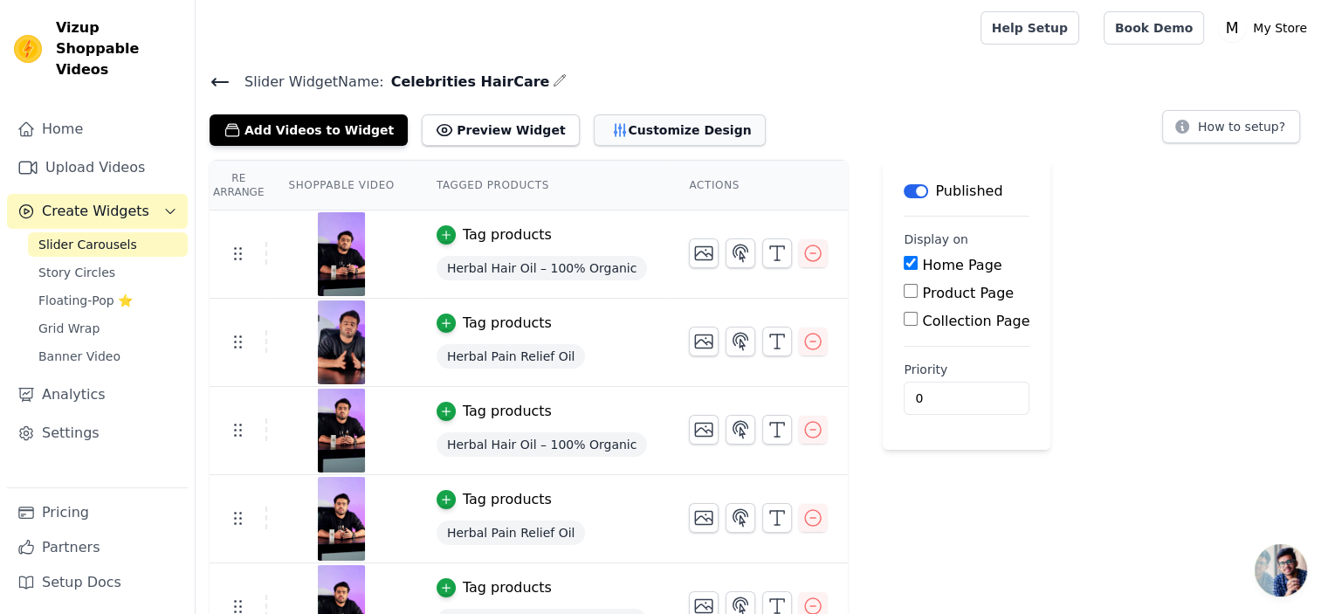
click at [599, 131] on button "Customize Design" at bounding box center [680, 129] width 172 height 31
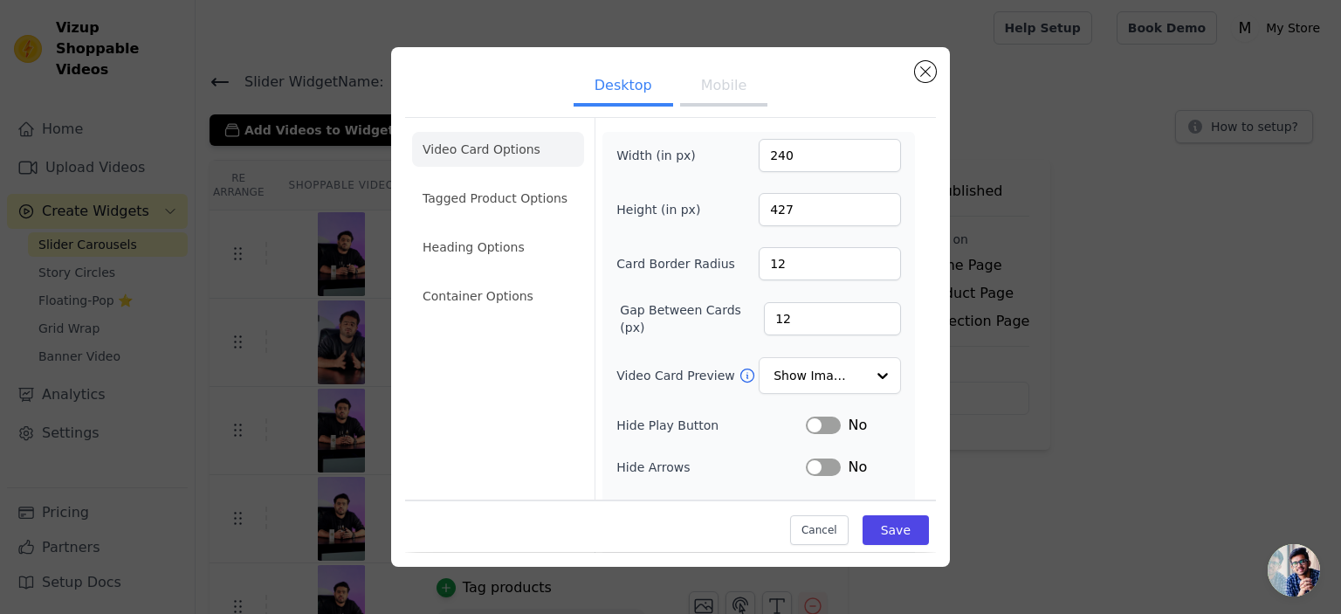
click at [503, 203] on li "Tagged Product Options" at bounding box center [498, 198] width 172 height 35
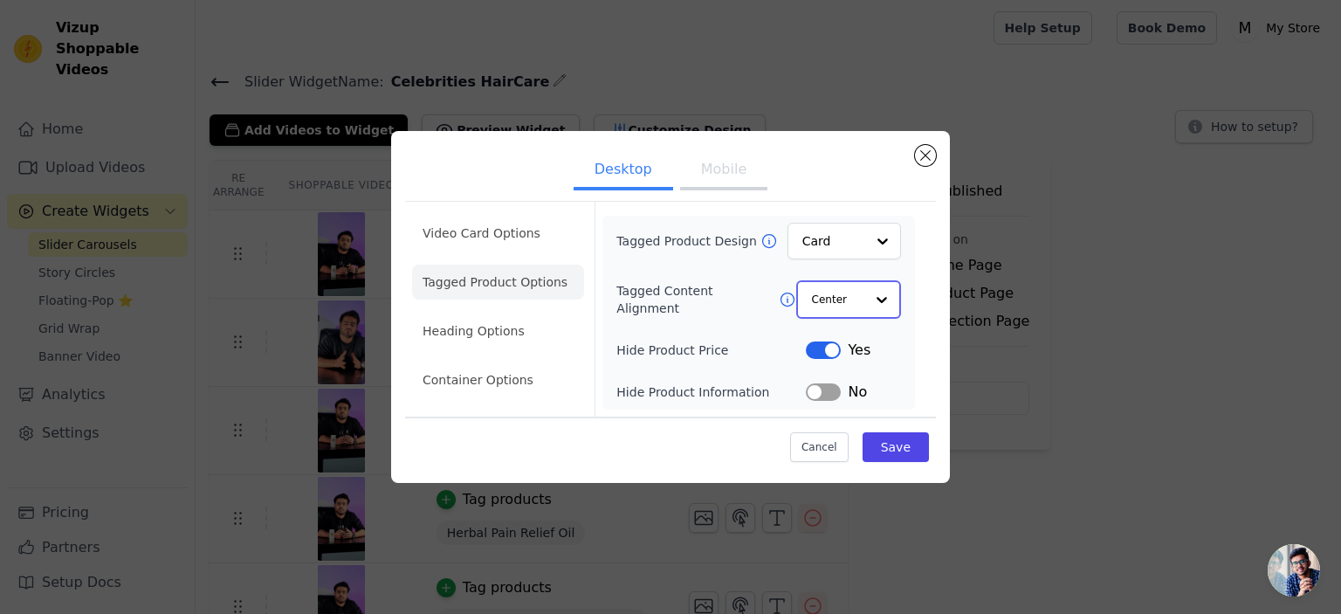
click at [871, 299] on div at bounding box center [881, 299] width 35 height 35
click at [835, 237] on input "Tagged Product Design" at bounding box center [833, 241] width 61 height 35
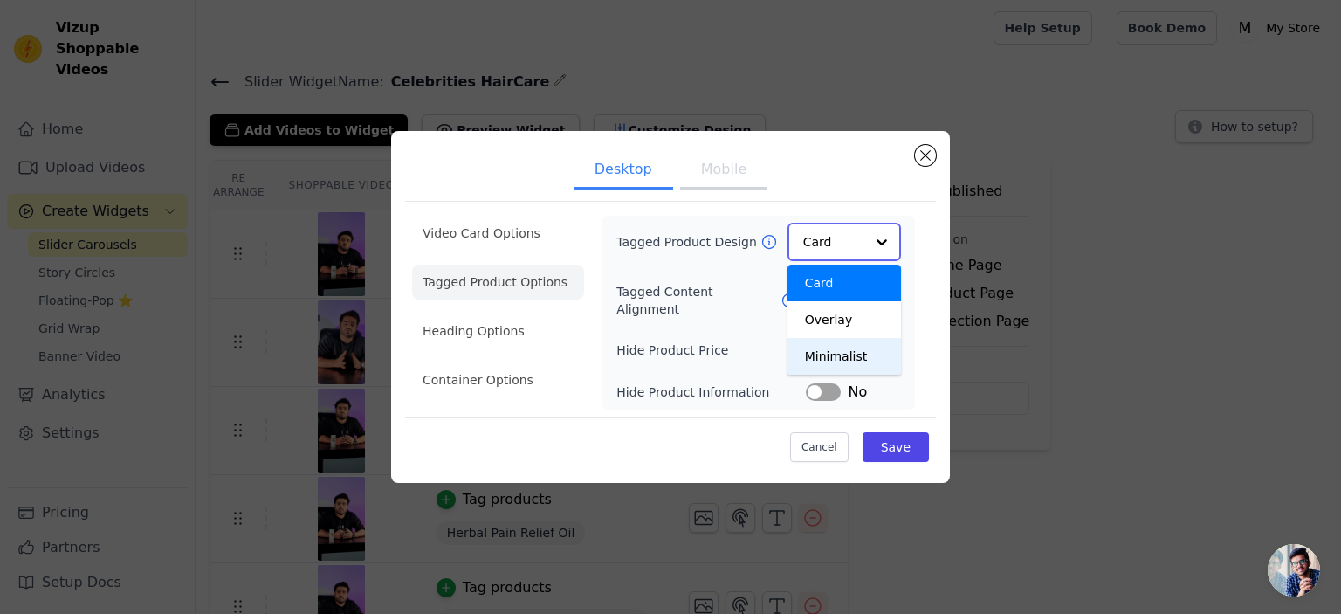
drag, startPoint x: 849, startPoint y: 347, endPoint x: 859, endPoint y: 348, distance: 10.5
click at [849, 348] on div "Minimalist" at bounding box center [845, 356] width 114 height 37
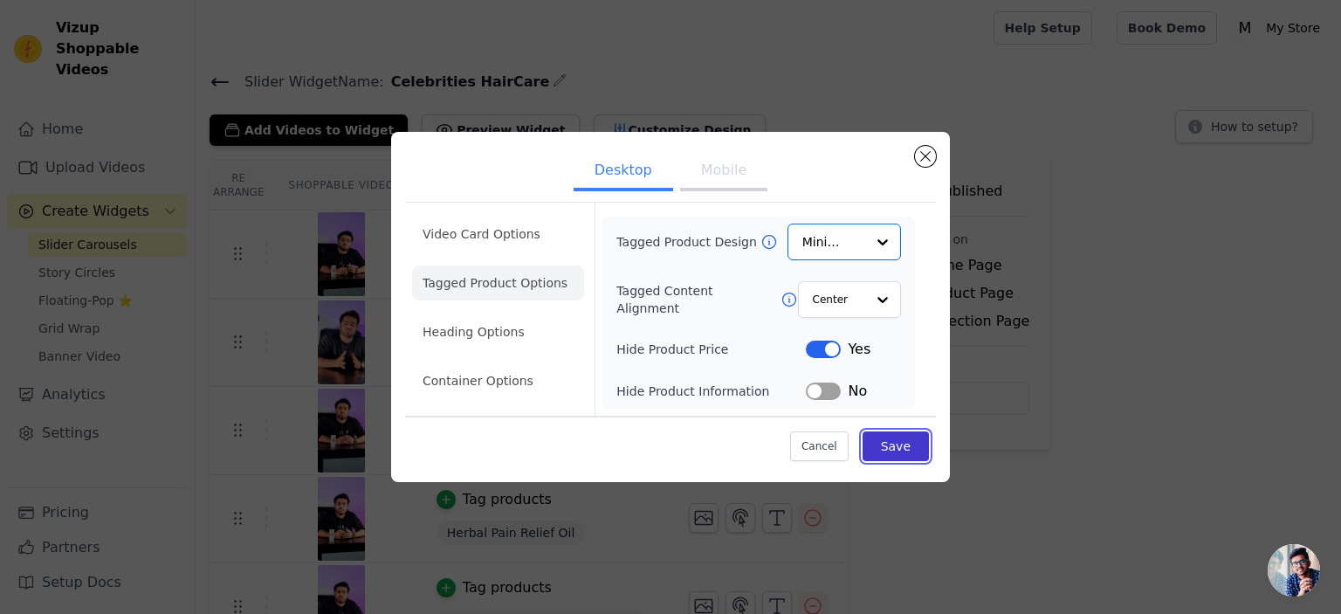
click at [891, 450] on button "Save" at bounding box center [896, 446] width 66 height 30
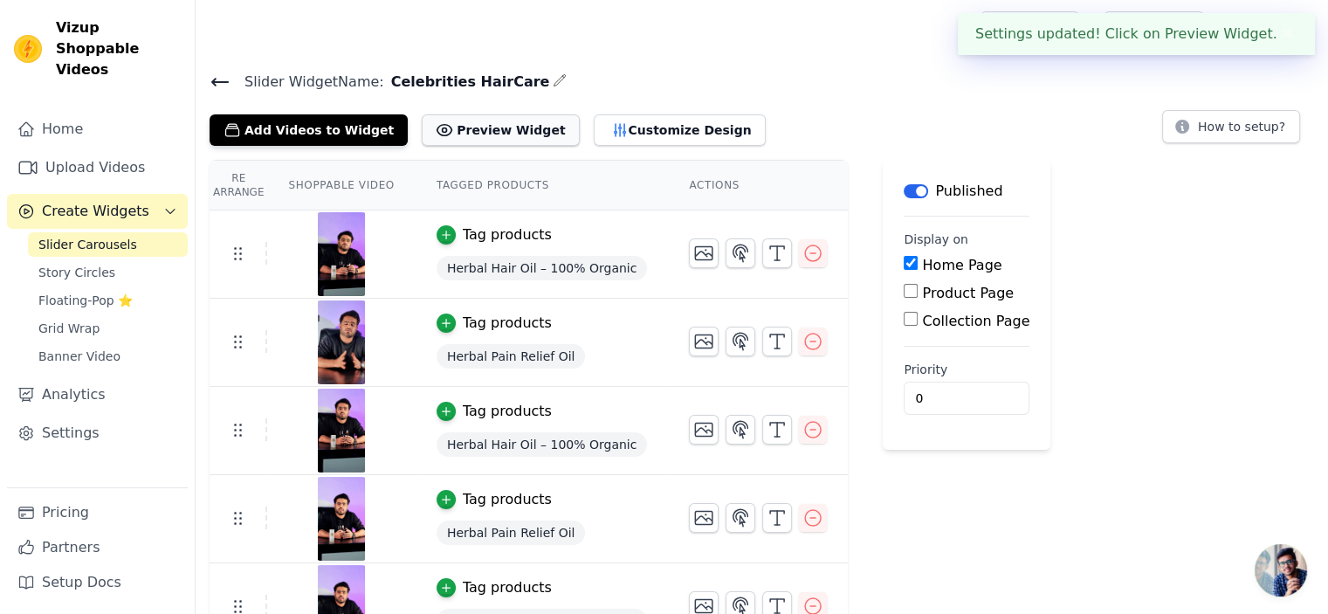
click at [485, 126] on button "Preview Widget" at bounding box center [500, 129] width 157 height 31
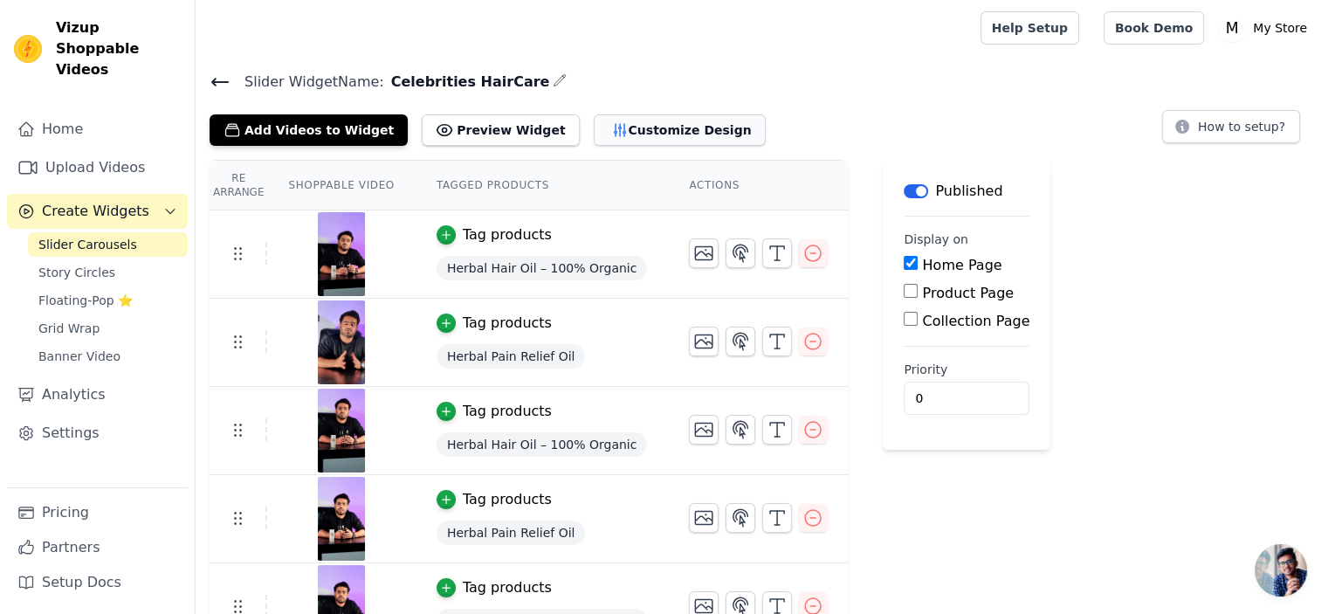
click at [594, 125] on button "Customize Design" at bounding box center [680, 129] width 172 height 31
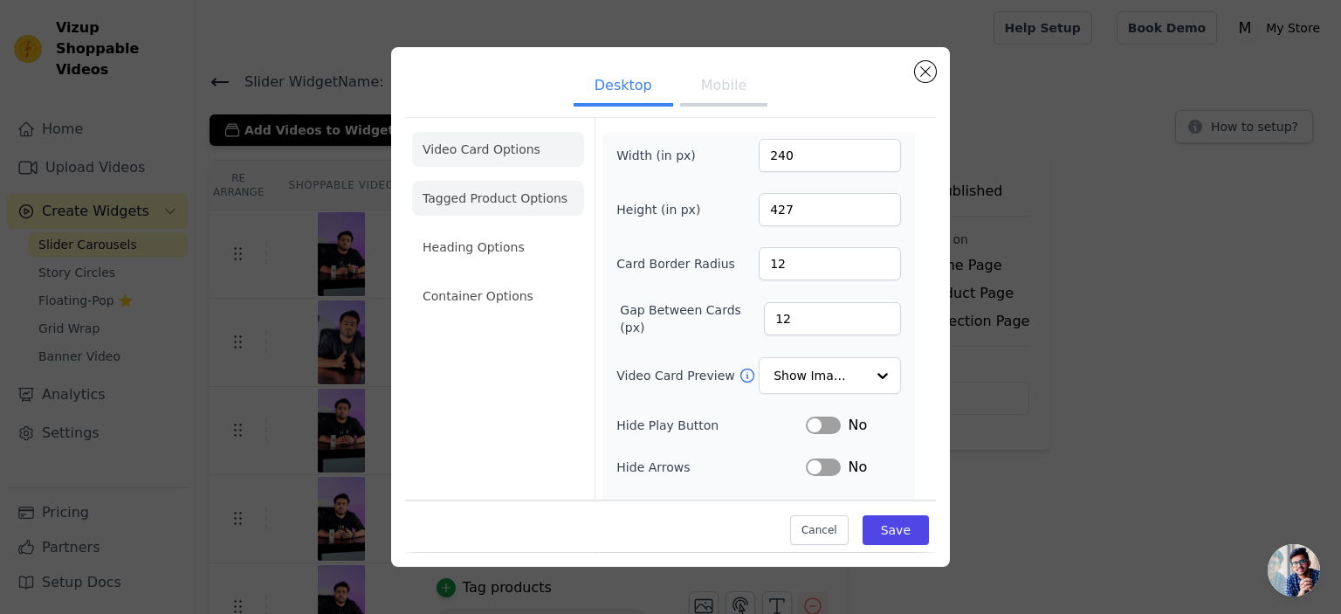
click at [474, 193] on li "Tagged Product Options" at bounding box center [498, 198] width 172 height 35
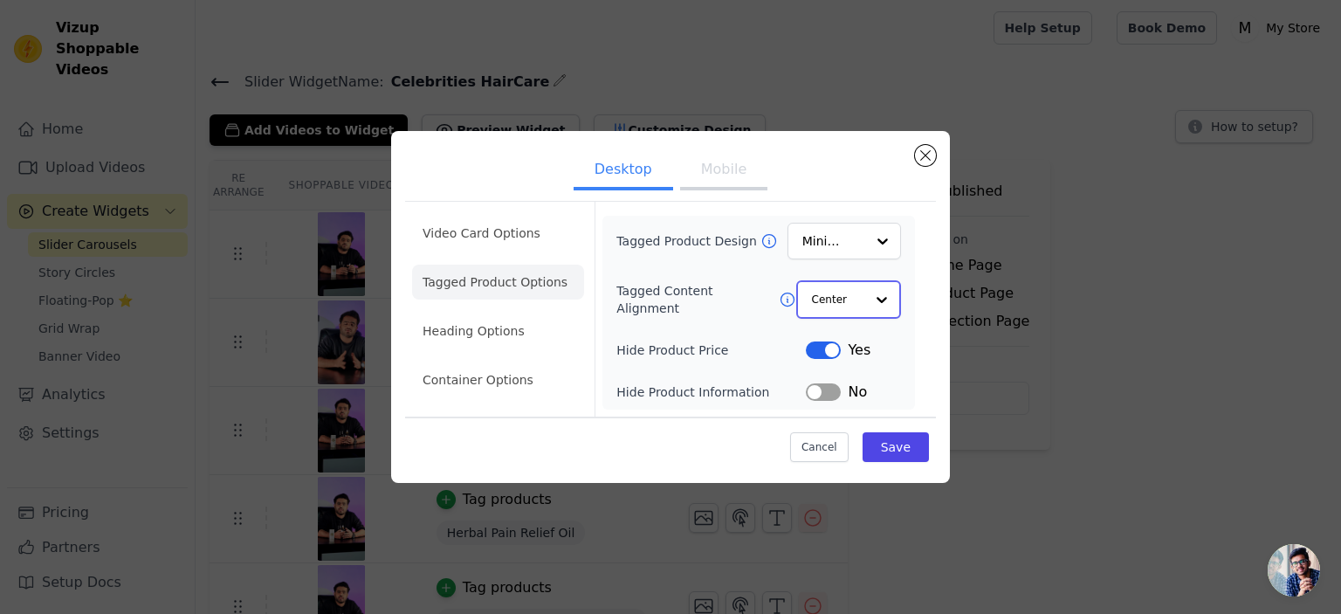
click at [854, 289] on input "Tagged Content Alignment" at bounding box center [838, 299] width 52 height 35
click at [825, 243] on input "Tagged Product Design" at bounding box center [833, 241] width 61 height 35
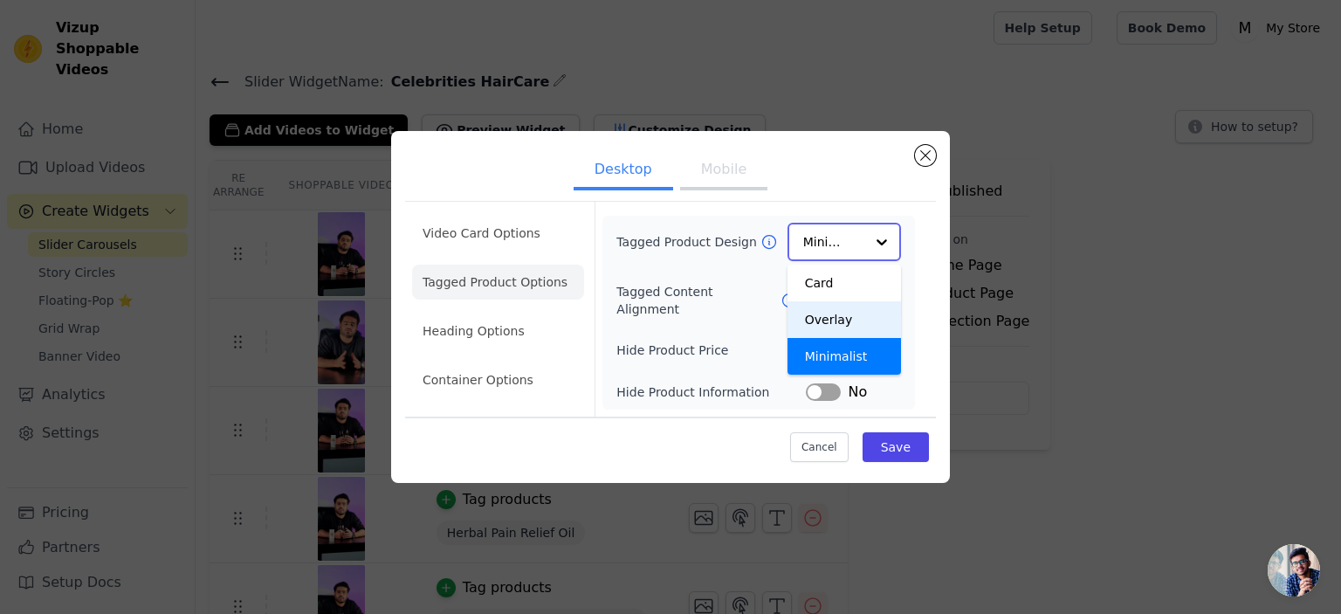
click at [835, 321] on div "Overlay" at bounding box center [845, 319] width 114 height 37
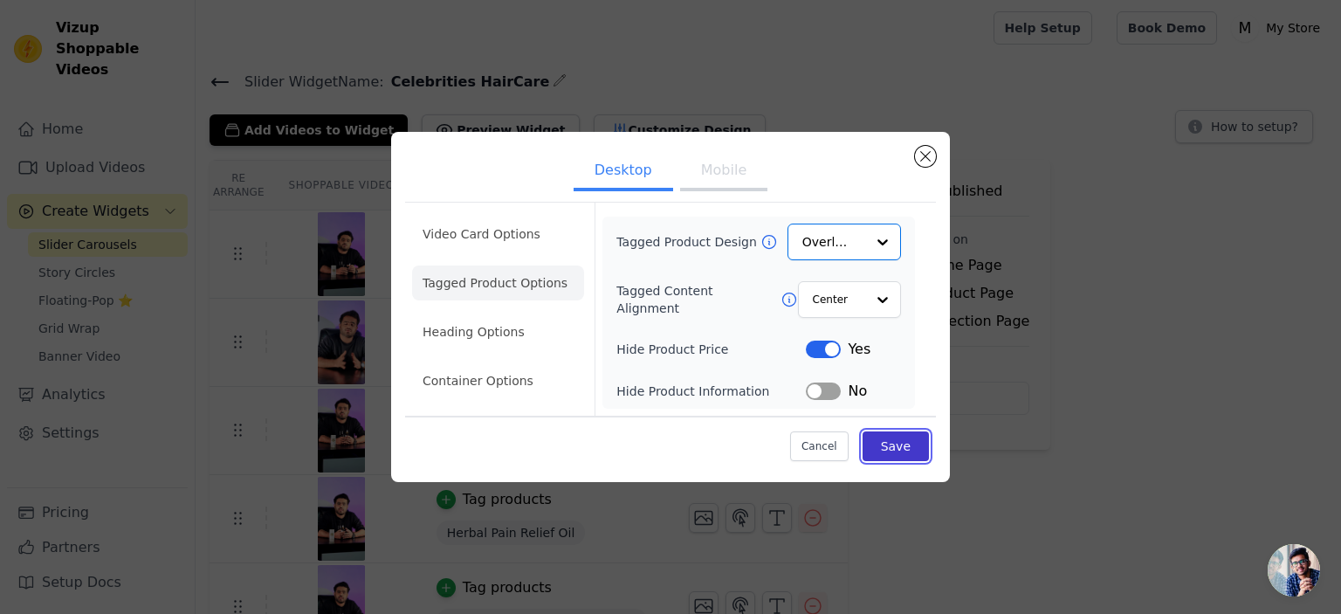
click at [887, 440] on button "Save" at bounding box center [896, 446] width 66 height 30
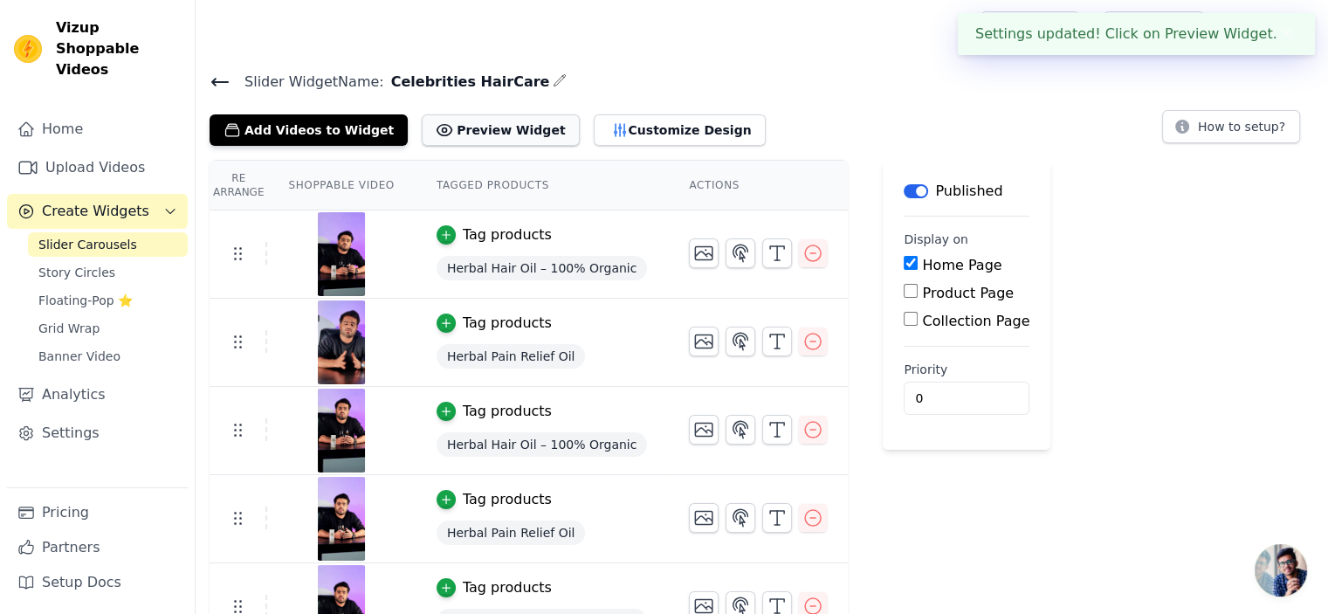
click at [445, 121] on button "Preview Widget" at bounding box center [500, 129] width 157 height 31
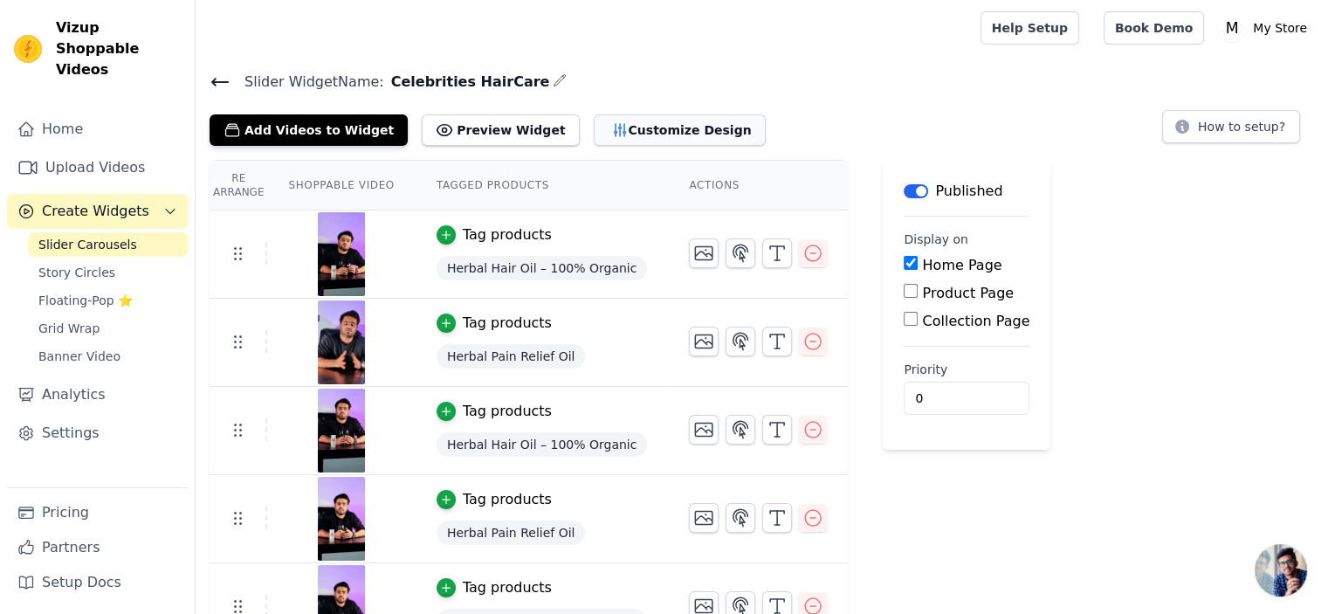
click at [612, 132] on button "Customize Design" at bounding box center [680, 129] width 172 height 31
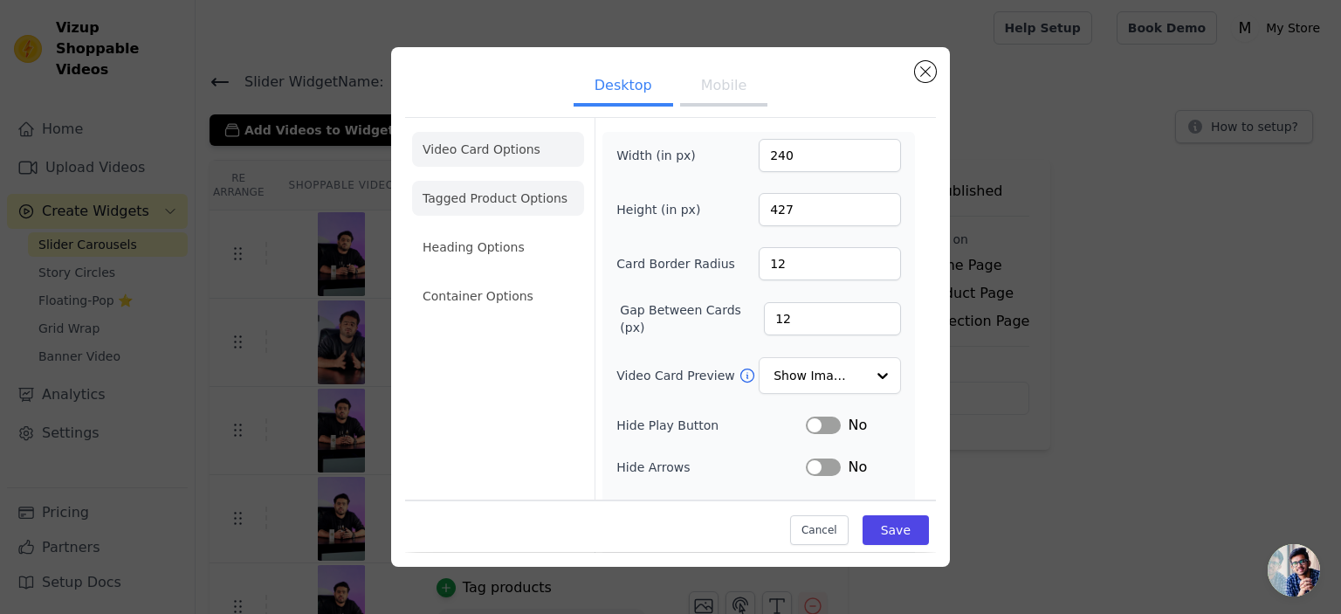
click at [467, 201] on li "Tagged Product Options" at bounding box center [498, 198] width 172 height 35
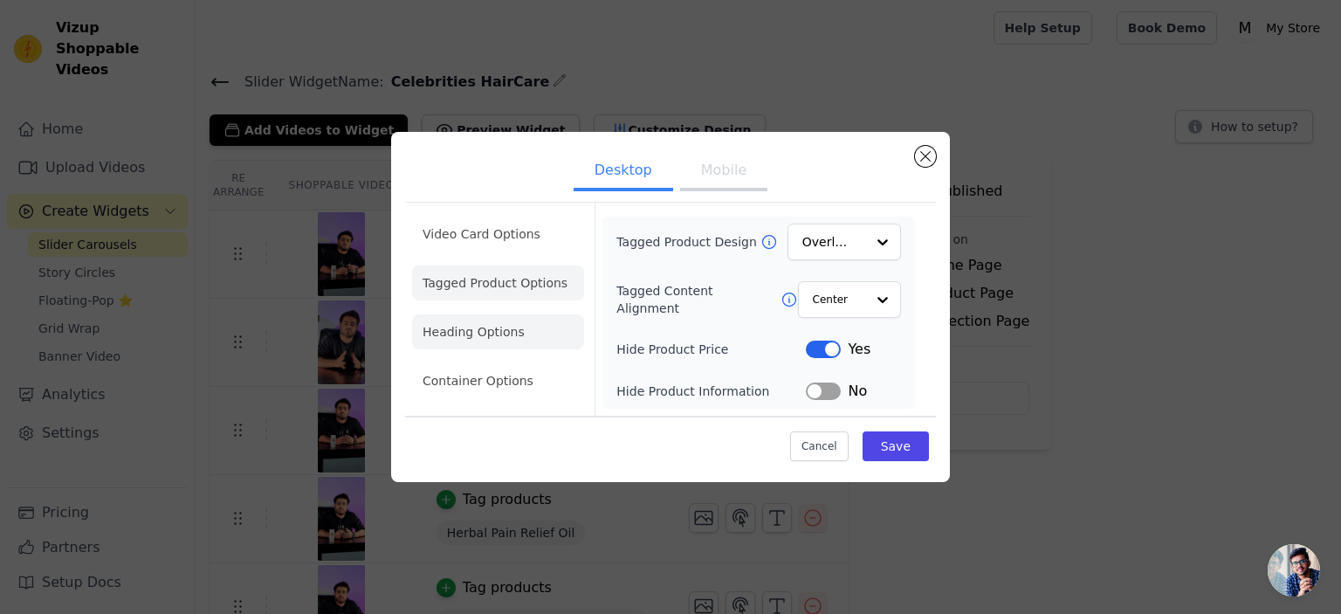
click at [487, 339] on li "Heading Options" at bounding box center [498, 331] width 172 height 35
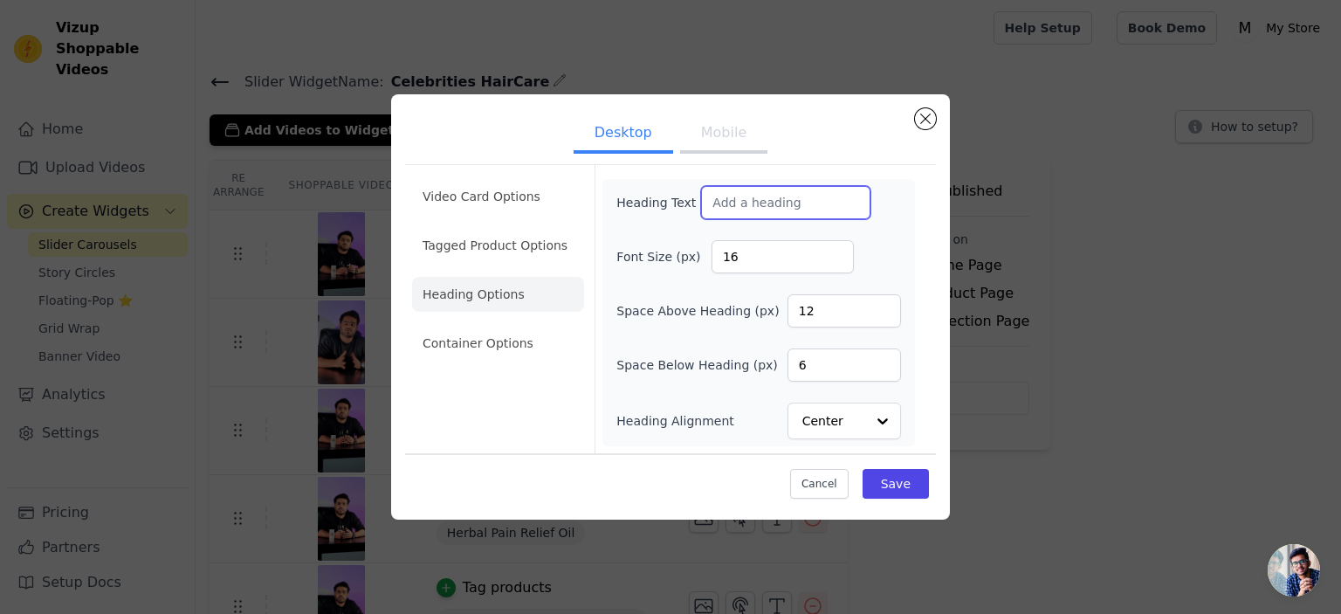
click at [765, 198] on input "Heading Text" at bounding box center [785, 202] width 169 height 33
click at [761, 296] on div "Space Above Heading (px) 12" at bounding box center [758, 310] width 285 height 33
click at [506, 348] on li "Container Options" at bounding box center [498, 343] width 172 height 35
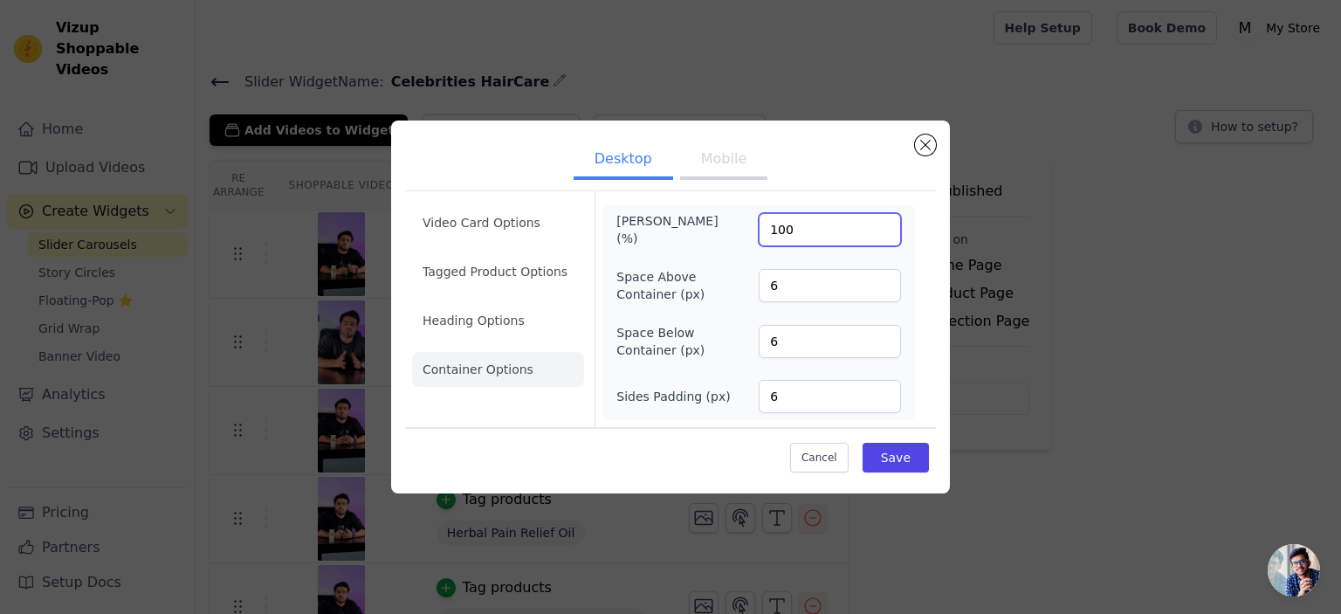
click at [793, 240] on input "100" at bounding box center [830, 229] width 142 height 33
click at [836, 216] on input "100" at bounding box center [830, 229] width 142 height 33
click at [820, 236] on input "100" at bounding box center [830, 229] width 142 height 33
click at [819, 236] on input "100" at bounding box center [830, 229] width 142 height 33
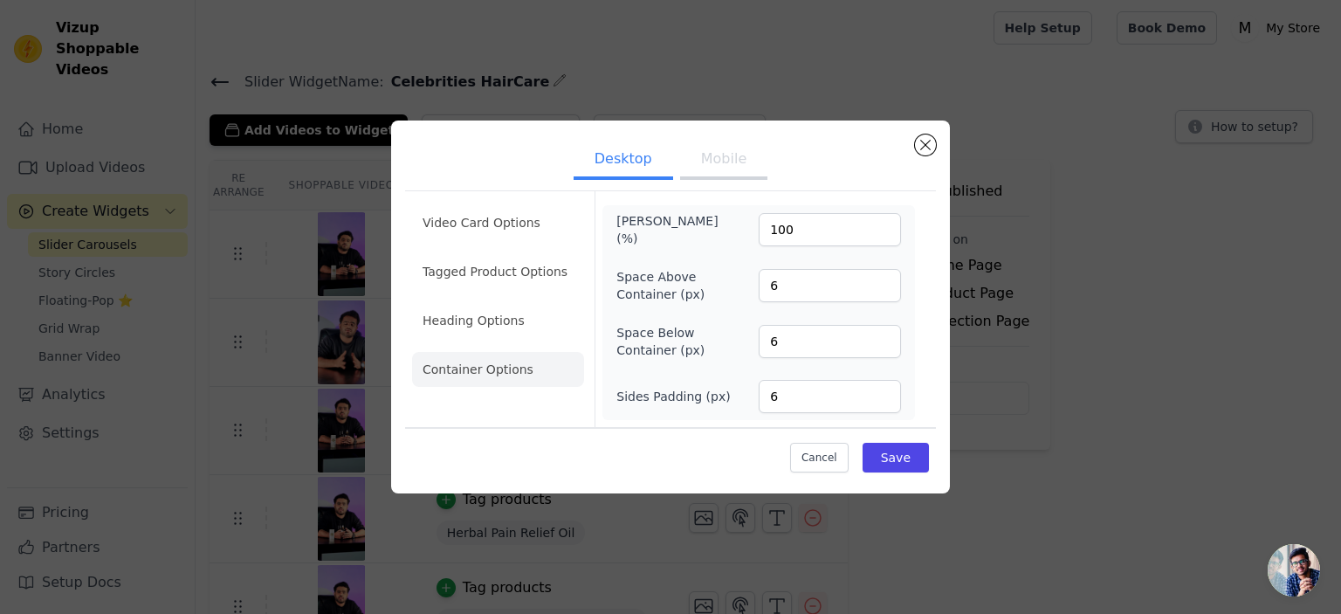
click at [729, 249] on div "[PERSON_NAME] (%) 100 Space Above Container (px) 6 Space Below Container (px) 6…" at bounding box center [758, 312] width 285 height 201
click at [723, 163] on button "Mobile" at bounding box center [723, 160] width 87 height 38
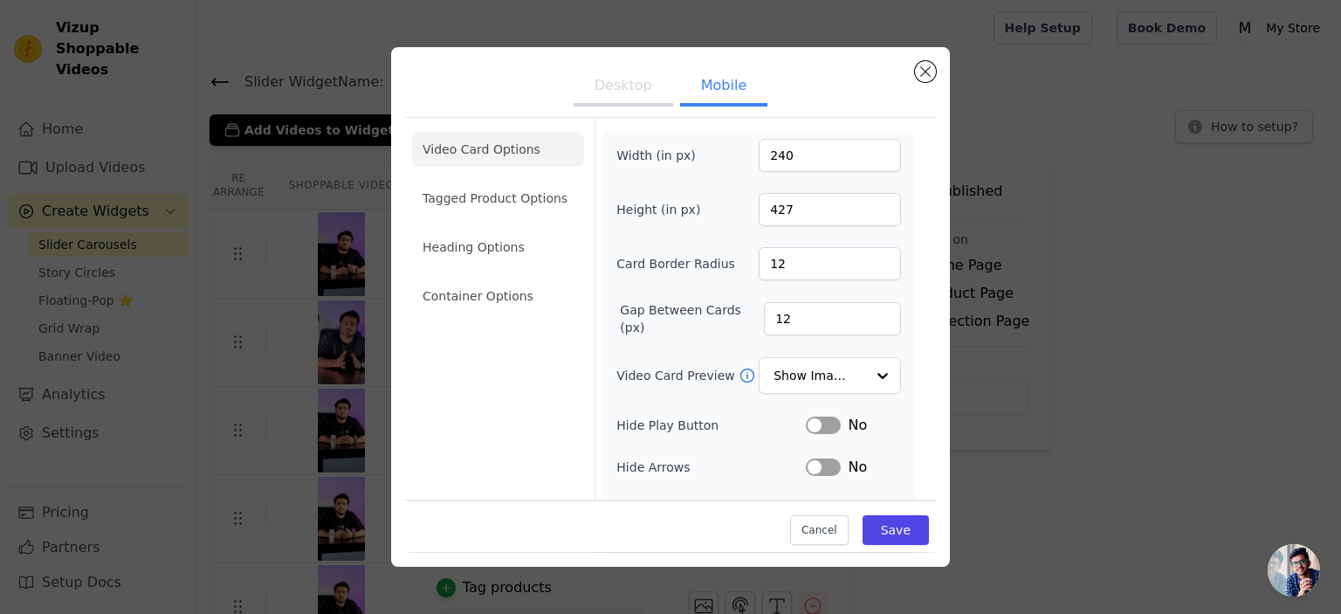
click at [503, 182] on li "Tagged Product Options" at bounding box center [498, 198] width 172 height 35
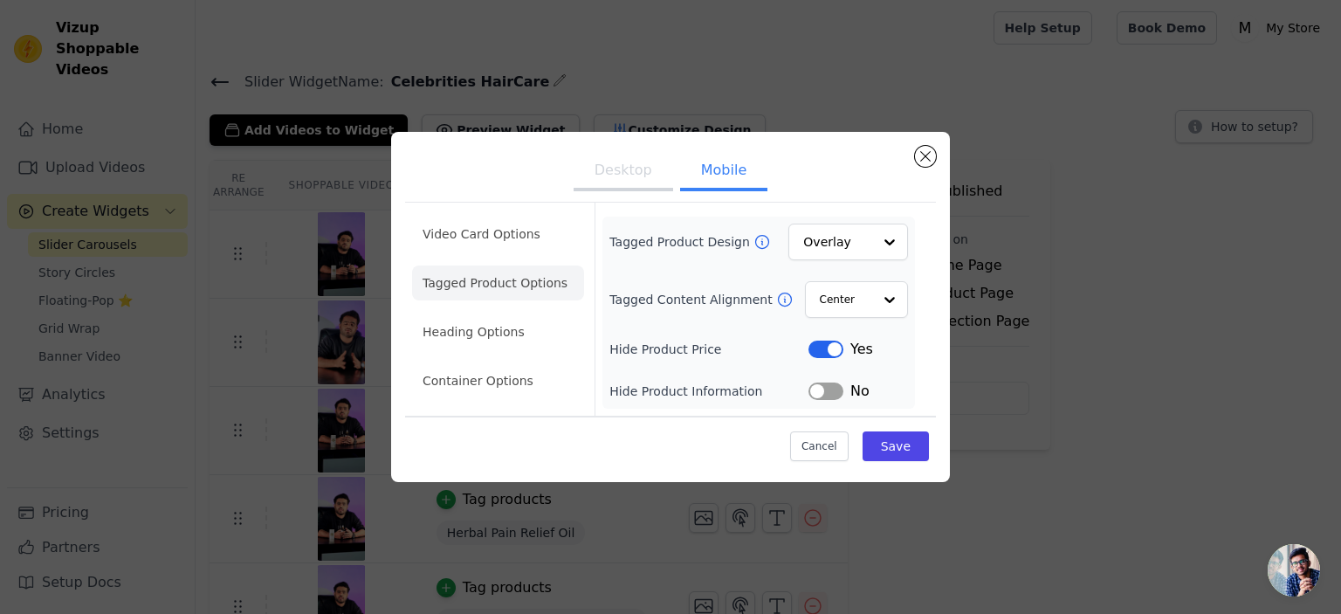
click at [465, 258] on ul "Video Card Options Tagged Product Options Heading Options Container Options" at bounding box center [498, 308] width 172 height 196
click at [485, 241] on li "Video Card Options" at bounding box center [498, 234] width 172 height 35
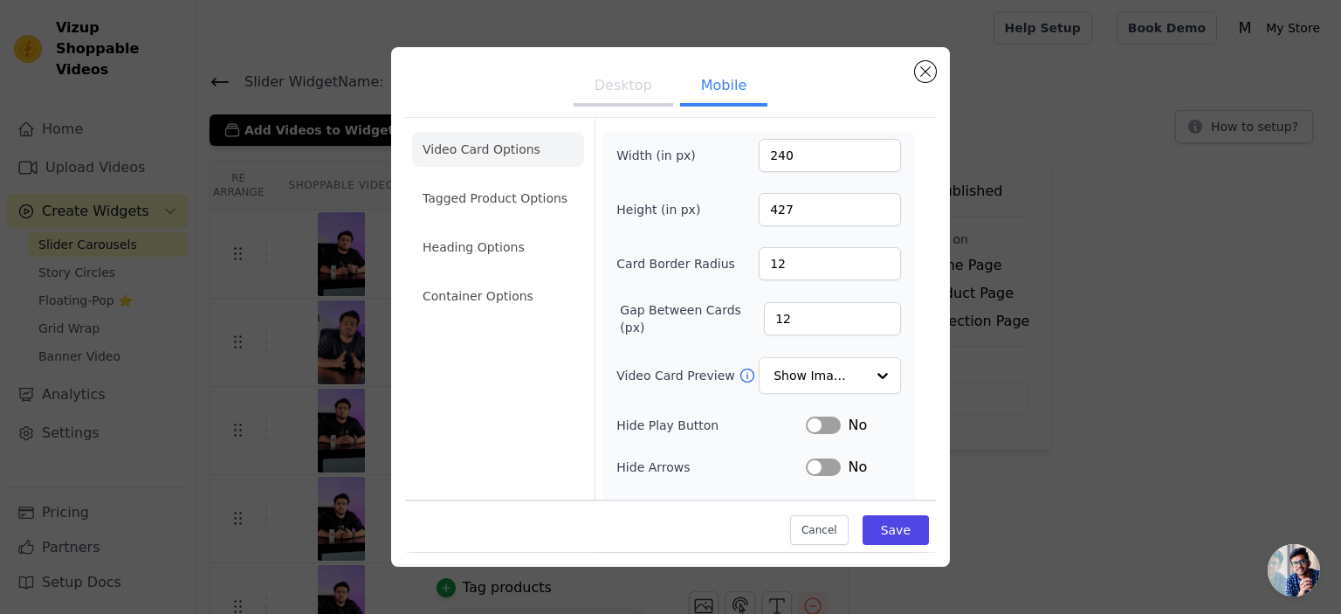
click at [637, 78] on button "Desktop" at bounding box center [624, 87] width 100 height 38
click at [715, 90] on button "Mobile" at bounding box center [723, 87] width 87 height 38
click at [598, 91] on button "Desktop" at bounding box center [624, 87] width 100 height 38
click at [723, 90] on button "Mobile" at bounding box center [723, 87] width 87 height 38
click at [617, 93] on button "Desktop" at bounding box center [624, 87] width 100 height 38
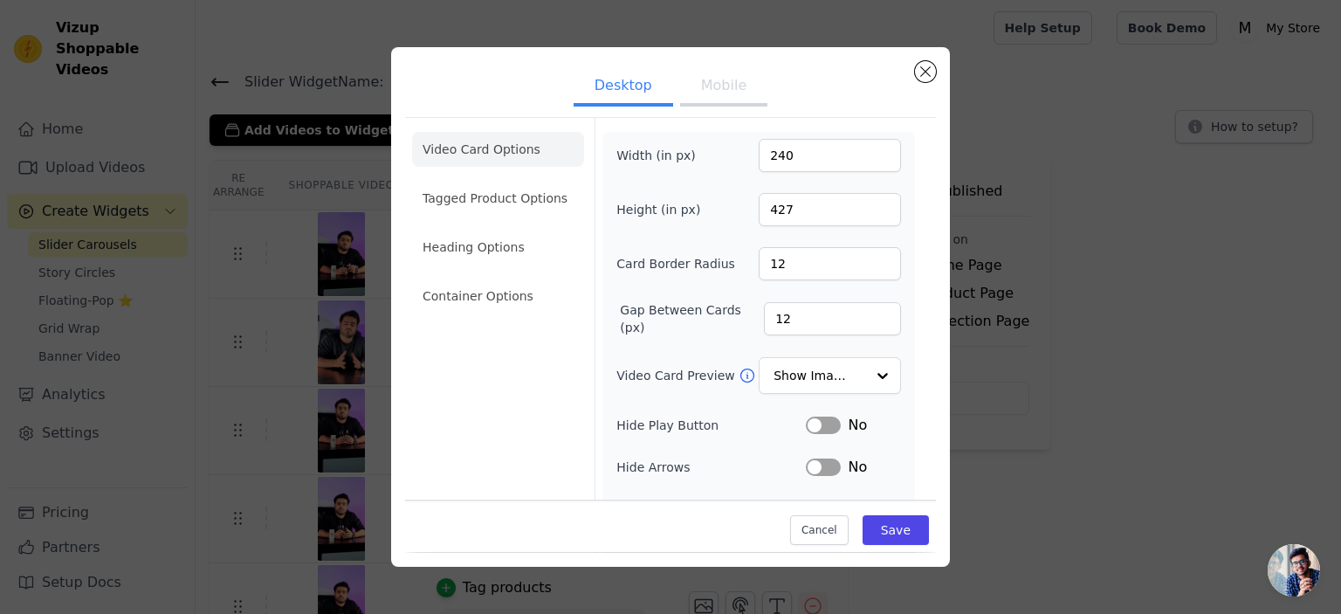
click at [717, 93] on button "Mobile" at bounding box center [723, 87] width 87 height 38
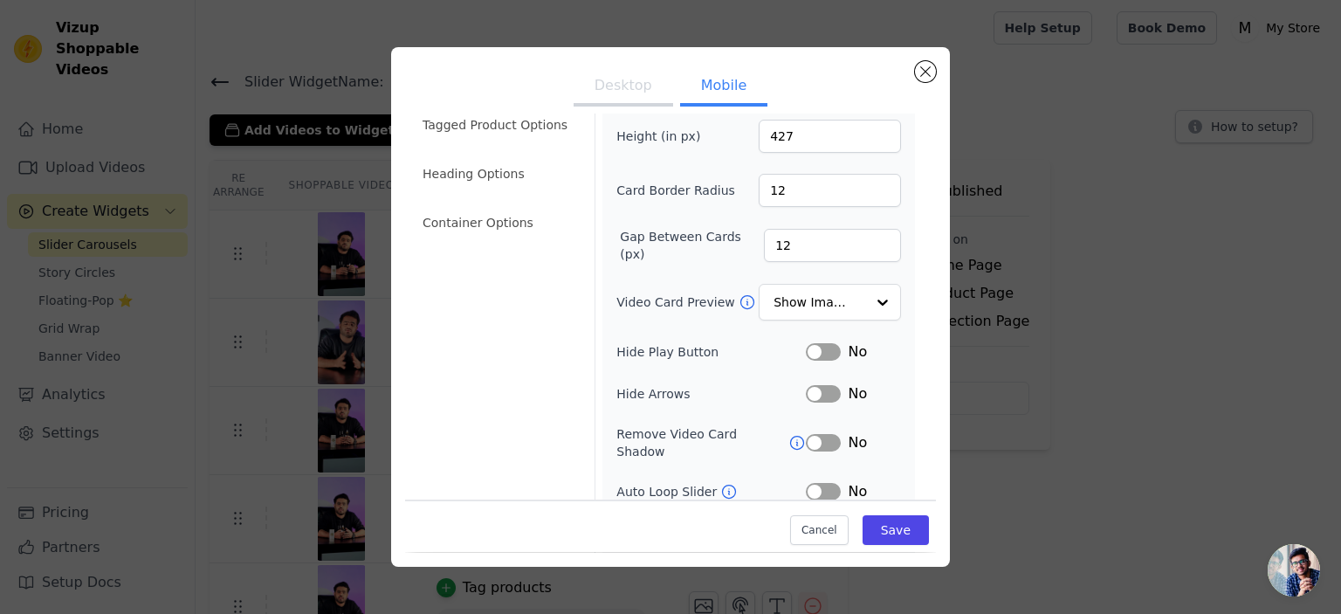
scroll to position [196, 0]
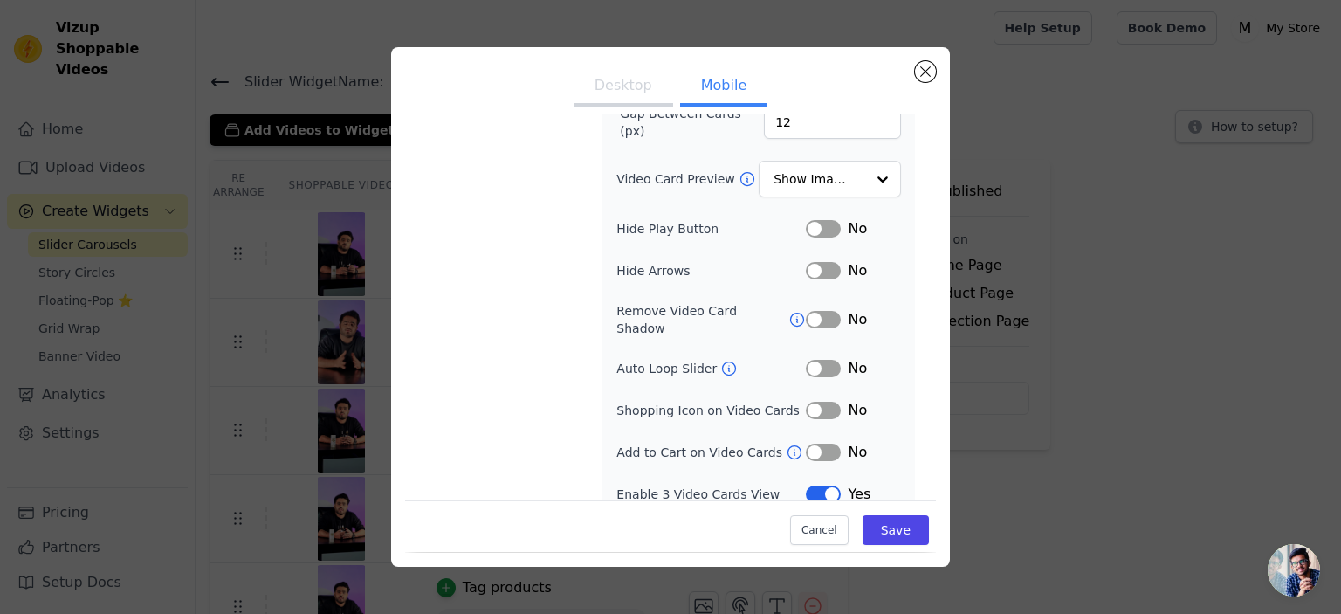
click at [646, 91] on button "Desktop" at bounding box center [624, 87] width 100 height 38
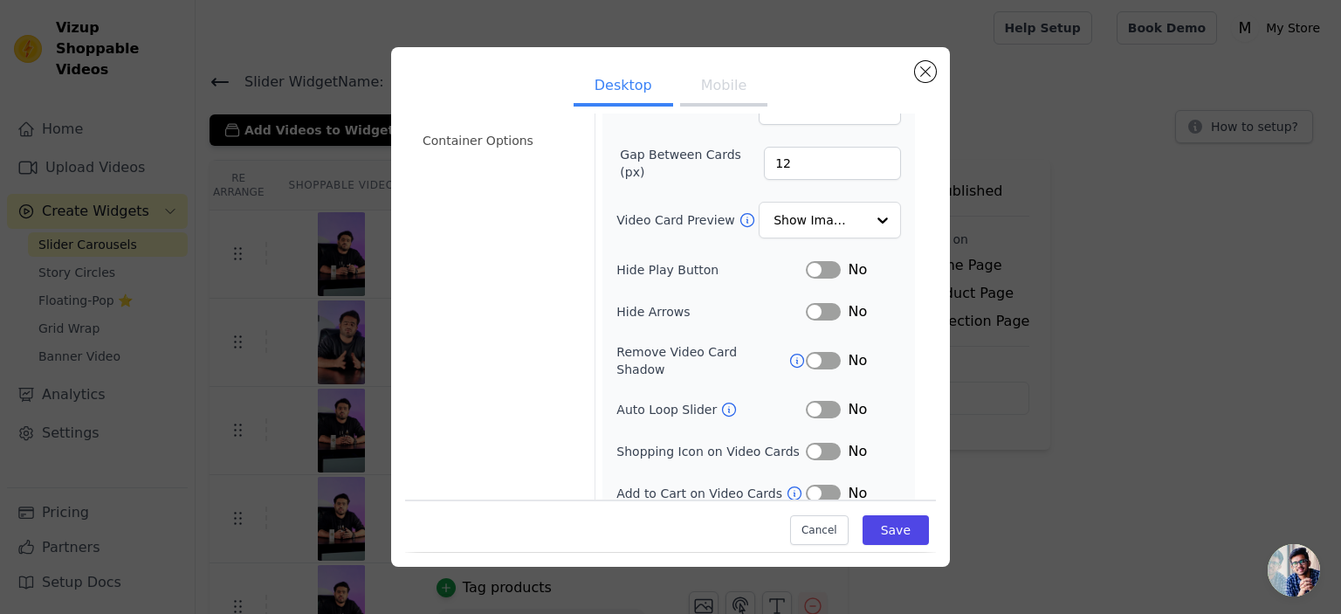
scroll to position [155, 0]
click at [708, 79] on button "Mobile" at bounding box center [723, 87] width 87 height 38
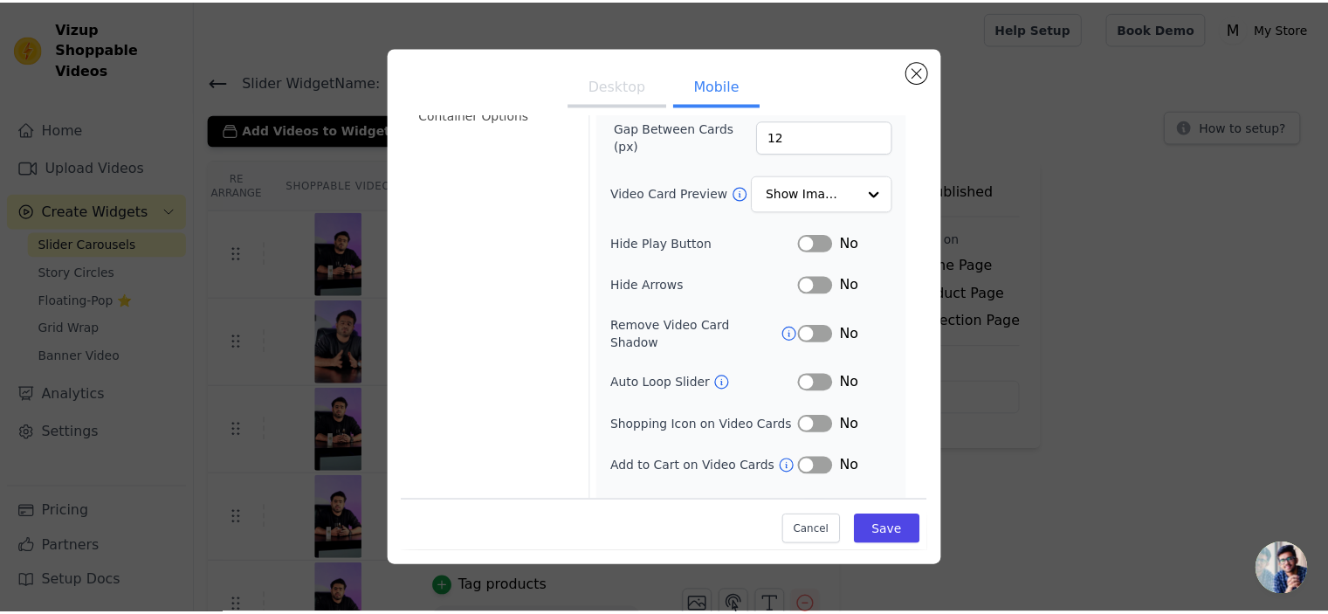
scroll to position [196, 0]
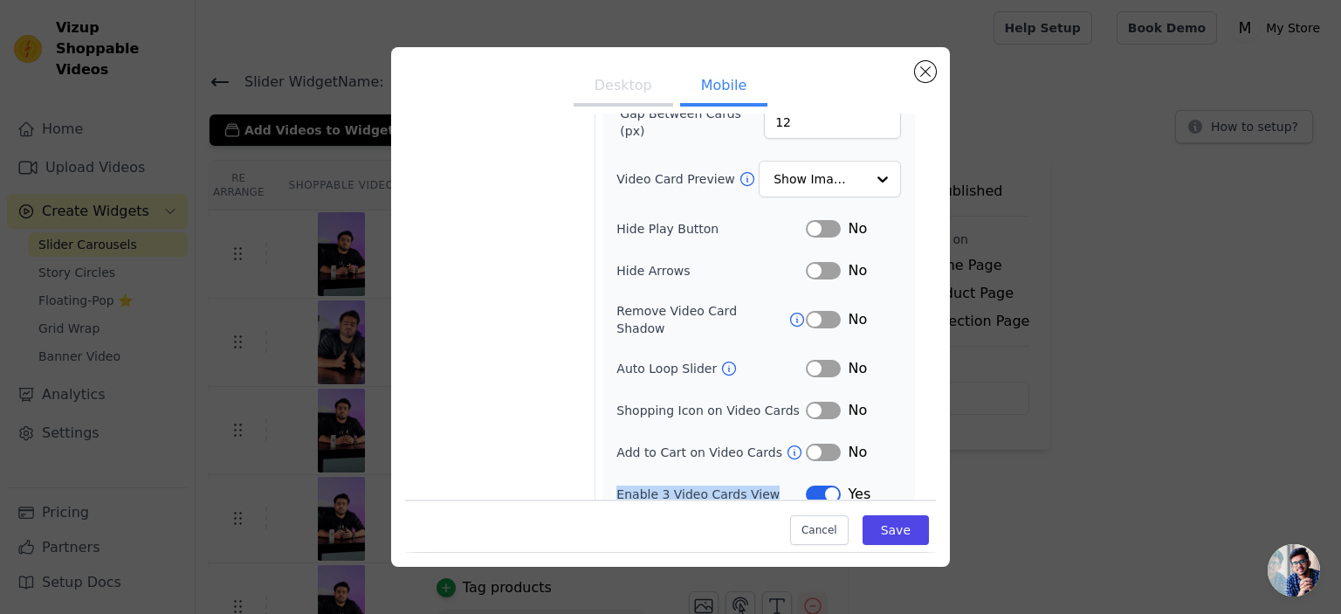
drag, startPoint x: 608, startPoint y: 478, endPoint x: 768, endPoint y: 476, distance: 160.7
click at [768, 476] on div "Width (in px) 240 Height (in px) 427 Card Border Radius 12 Gap Between Cards (p…" at bounding box center [758, 223] width 313 height 576
click at [581, 484] on div "Video Card Options Tagged Product Options Heading Options Container Options Wid…" at bounding box center [670, 220] width 531 height 598
click at [801, 535] on button "Cancel" at bounding box center [819, 531] width 58 height 30
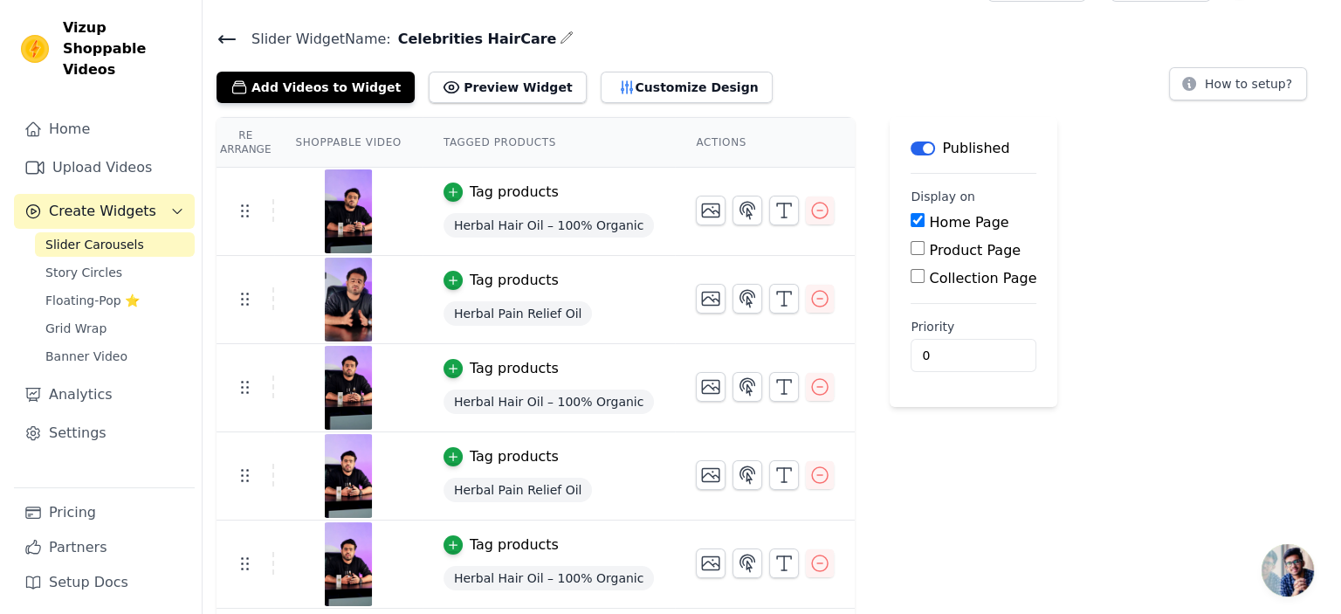
scroll to position [0, 0]
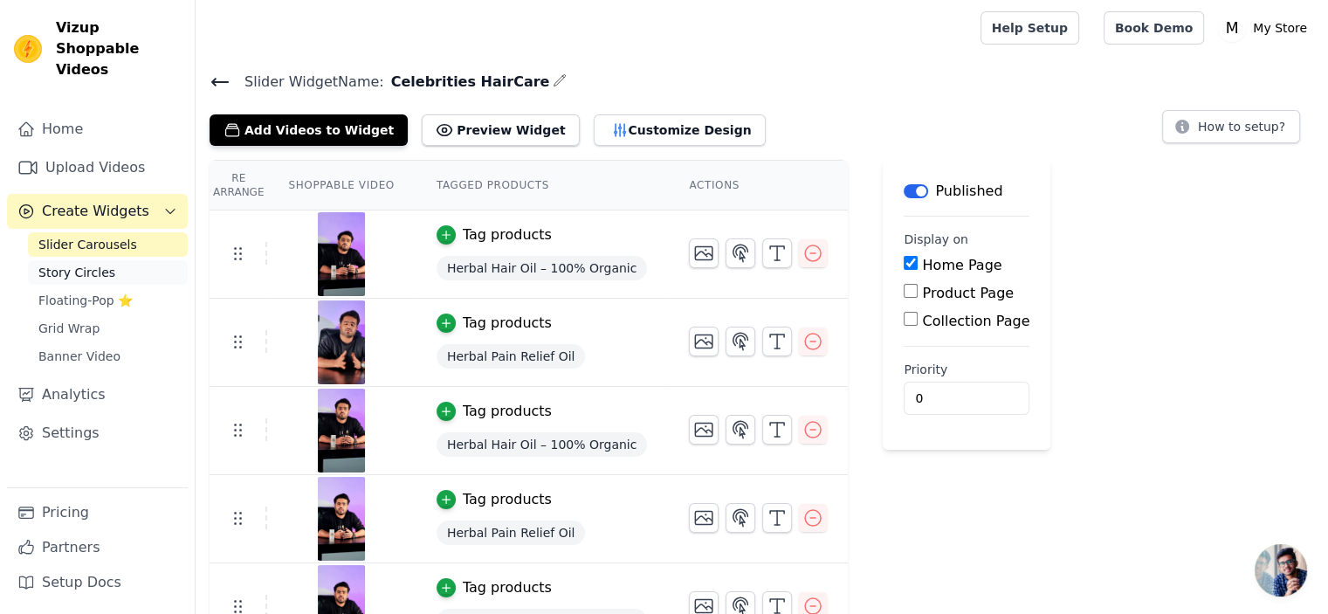
click at [109, 260] on link "Story Circles" at bounding box center [108, 272] width 160 height 24
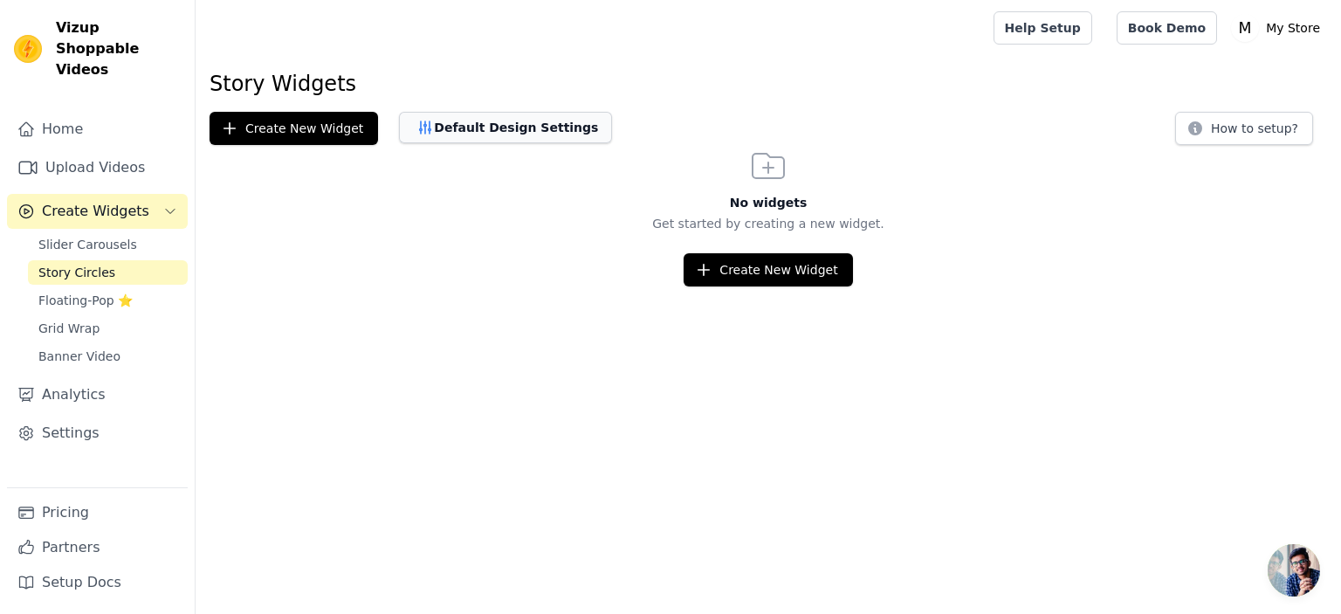
click at [450, 127] on button "Default Design Settings" at bounding box center [505, 127] width 213 height 31
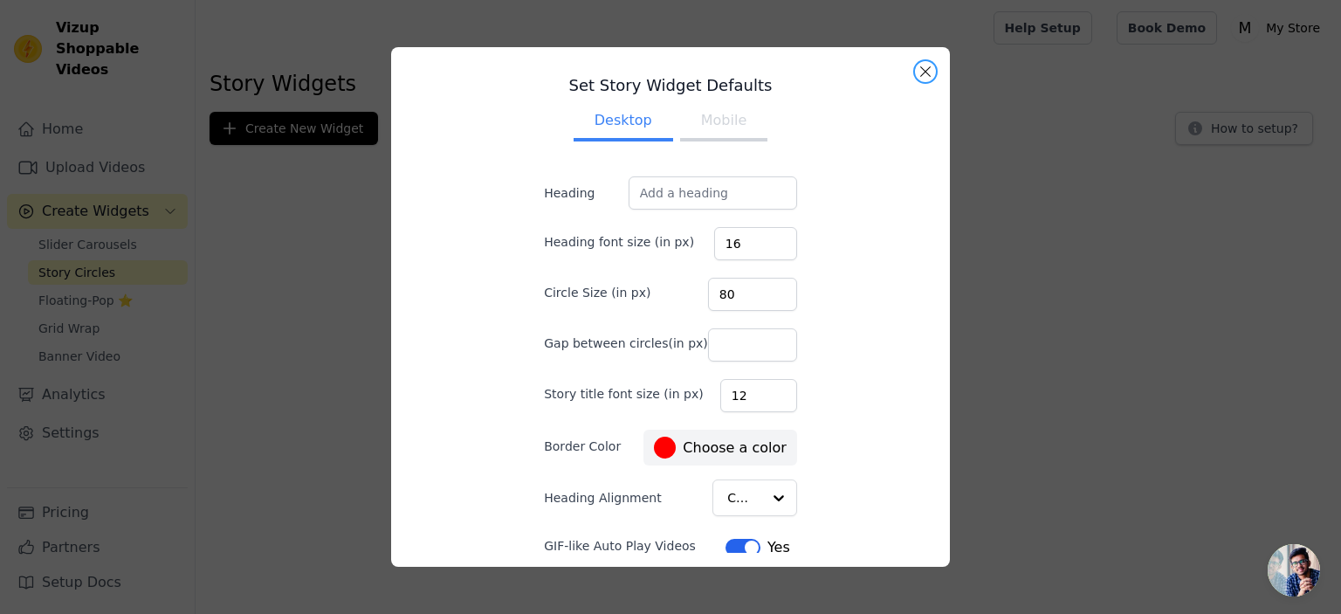
click at [919, 76] on button "Close modal" at bounding box center [925, 71] width 21 height 21
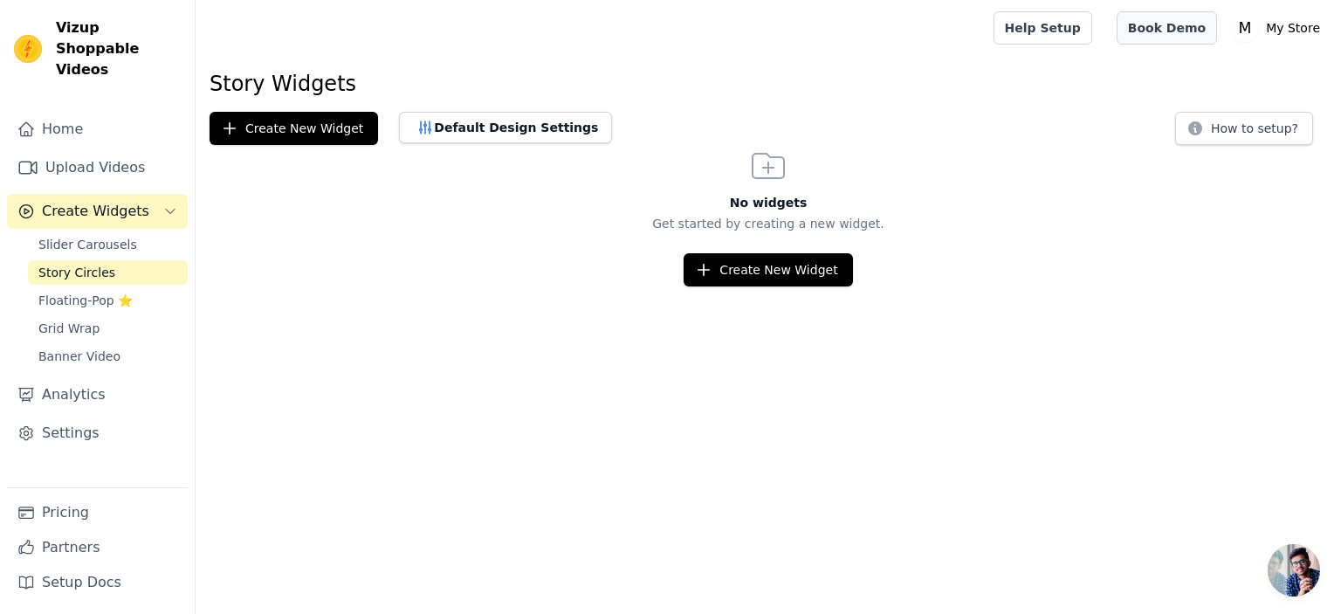
click at [1151, 38] on link "Book Demo" at bounding box center [1167, 27] width 100 height 33
click at [84, 292] on span "Floating-Pop ⭐" at bounding box center [85, 300] width 94 height 17
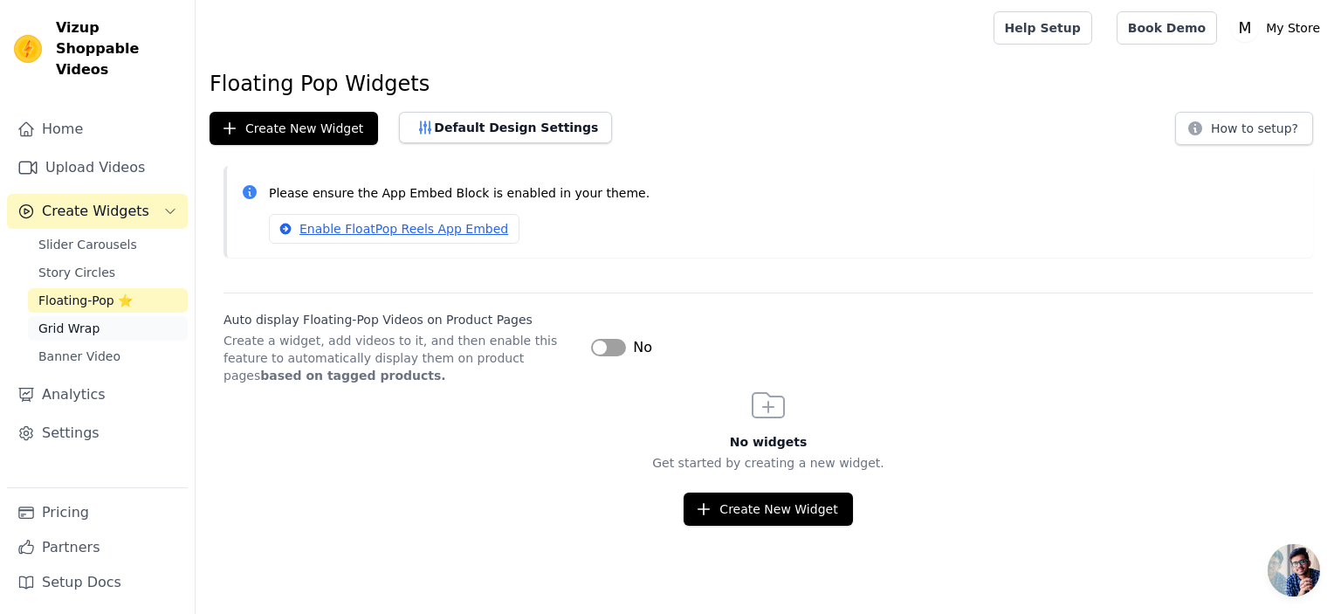
click at [126, 316] on link "Grid Wrap" at bounding box center [108, 328] width 160 height 24
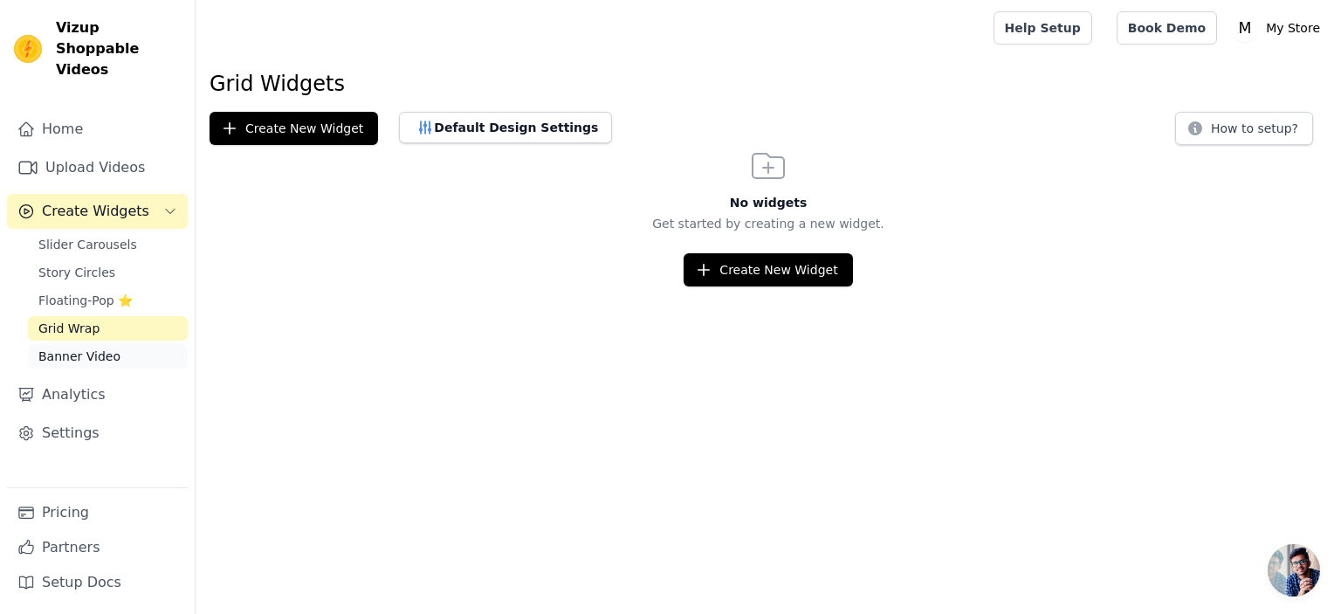
click at [113, 344] on link "Banner Video" at bounding box center [108, 356] width 160 height 24
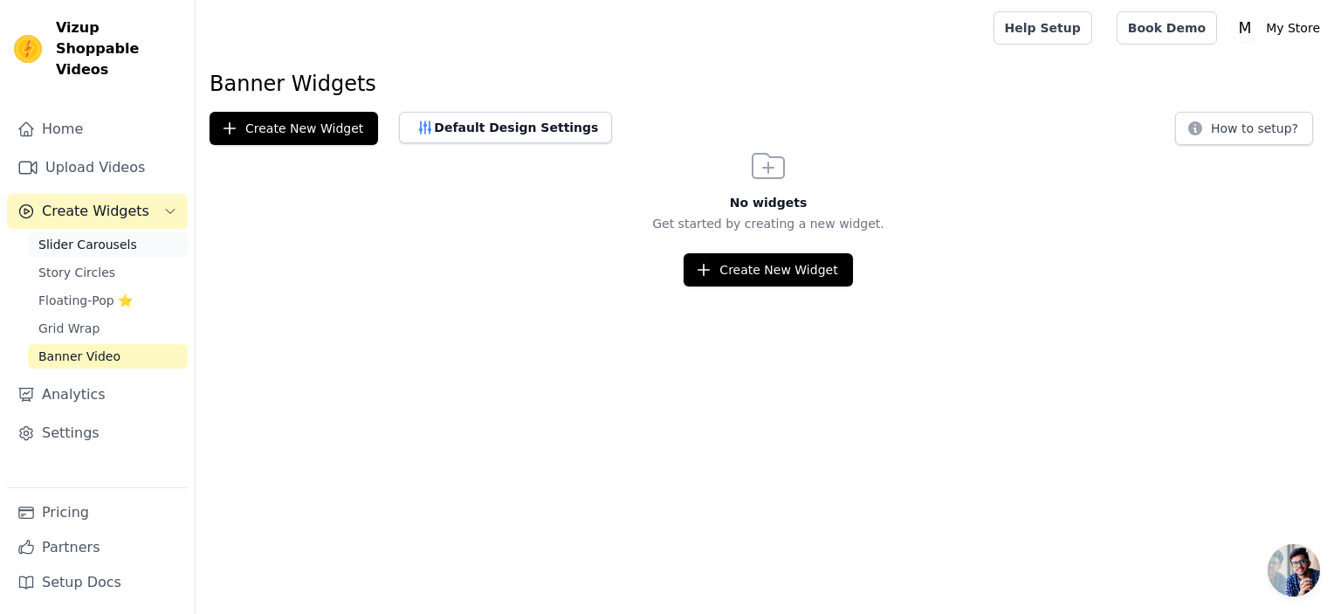
click at [128, 232] on link "Slider Carousels" at bounding box center [108, 244] width 160 height 24
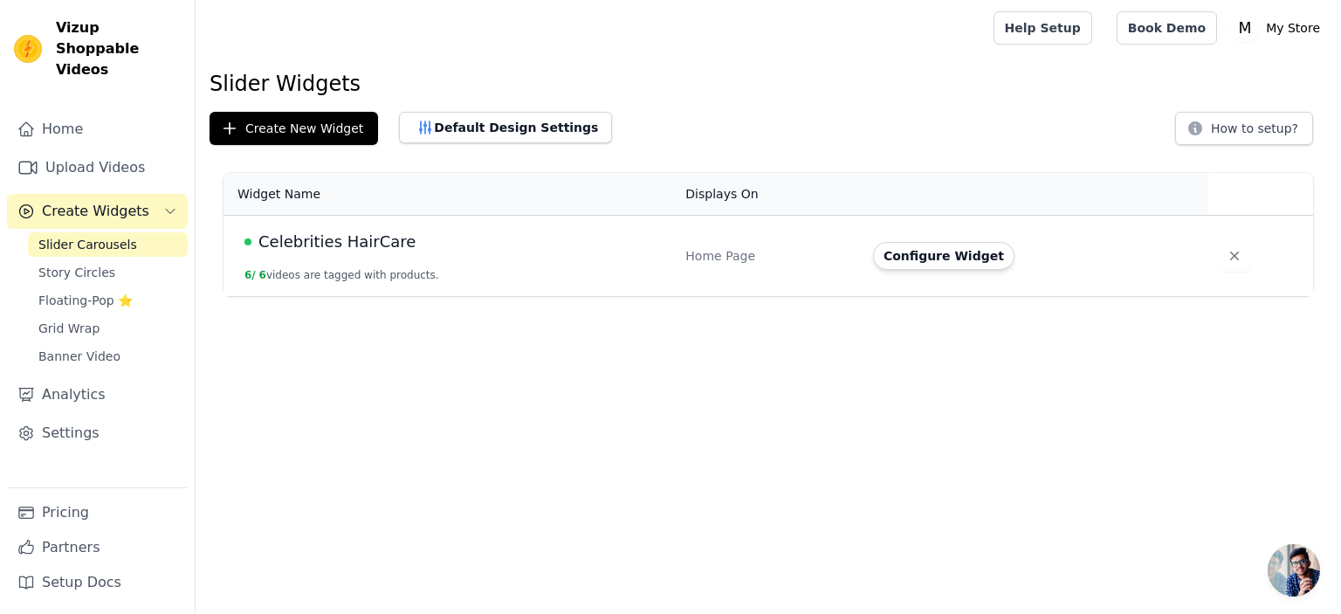
drag, startPoint x: 447, startPoint y: 271, endPoint x: 244, endPoint y: 280, distance: 203.7
click at [244, 280] on td "Celebrities HairCare 6 / 6 videos are tagged with products." at bounding box center [449, 256] width 451 height 81
click at [634, 276] on td "Celebrities HairCare 6 / 6 videos are tagged with products." at bounding box center [449, 256] width 451 height 81
drag, startPoint x: 238, startPoint y: 283, endPoint x: 491, endPoint y: 273, distance: 252.5
click at [491, 273] on td "Celebrities HairCare 6 / 6 videos are tagged with products." at bounding box center [449, 256] width 451 height 81
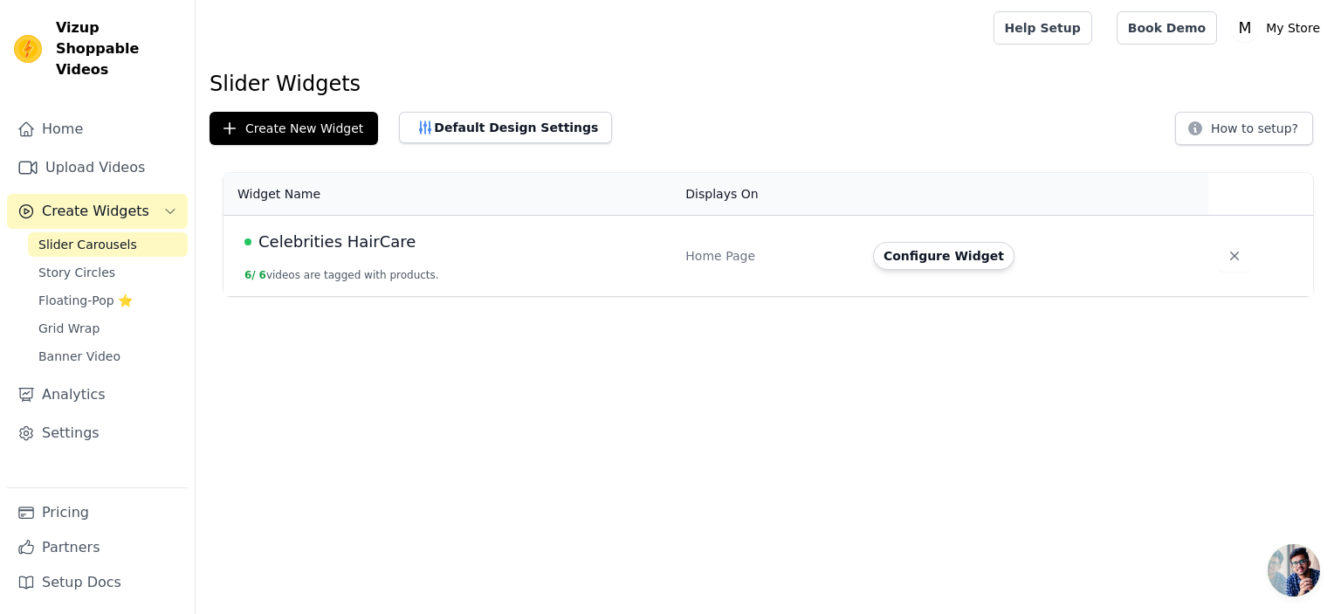
click at [479, 279] on td "Celebrities HairCare 6 / 6 videos are tagged with products." at bounding box center [449, 256] width 451 height 81
click at [100, 377] on link "Analytics" at bounding box center [97, 394] width 181 height 35
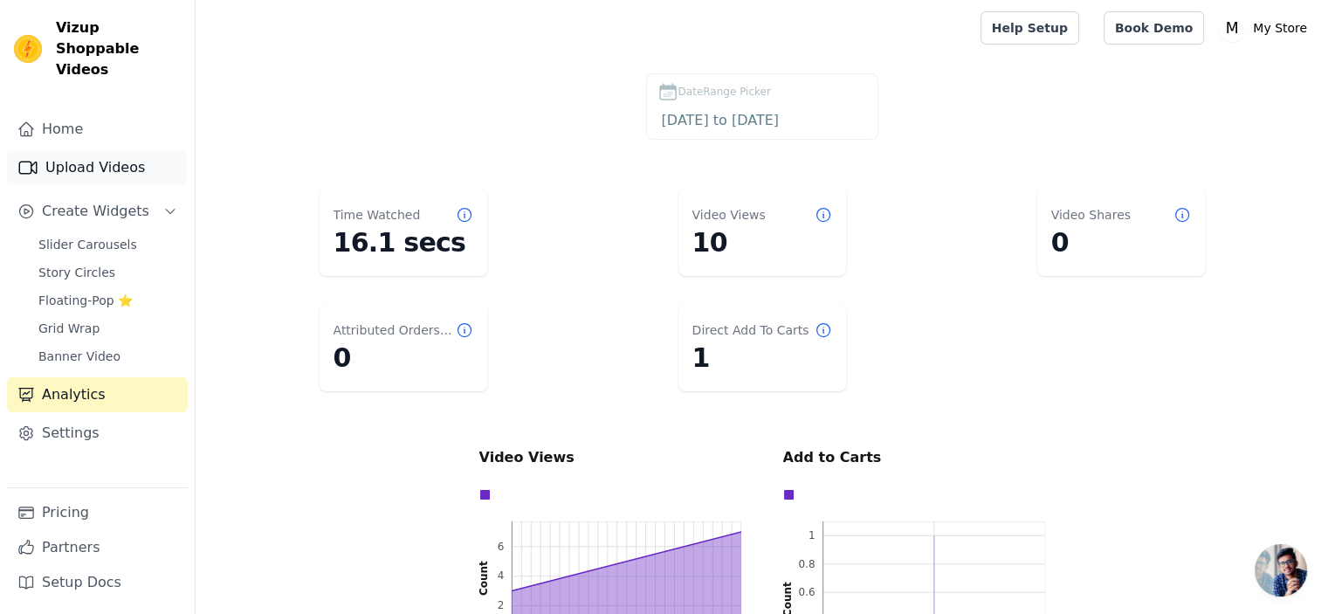
click at [94, 150] on link "Upload Videos" at bounding box center [97, 167] width 181 height 35
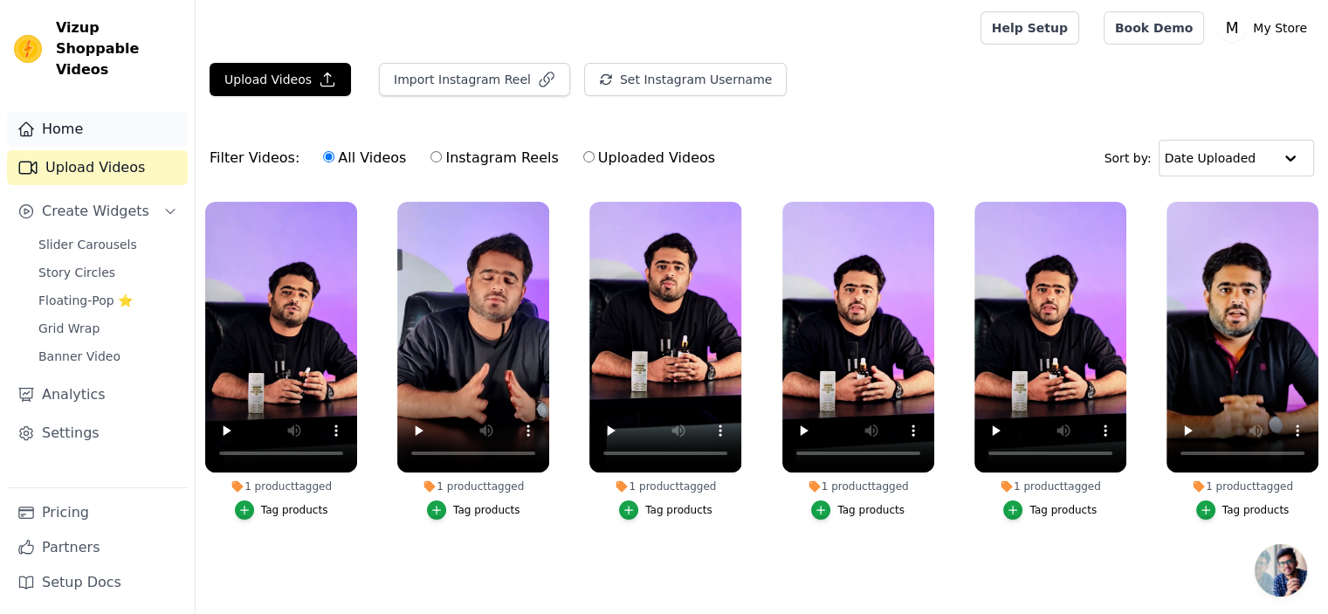
click at [71, 114] on link "Home" at bounding box center [97, 129] width 181 height 35
